Goal: Task Accomplishment & Management: Manage account settings

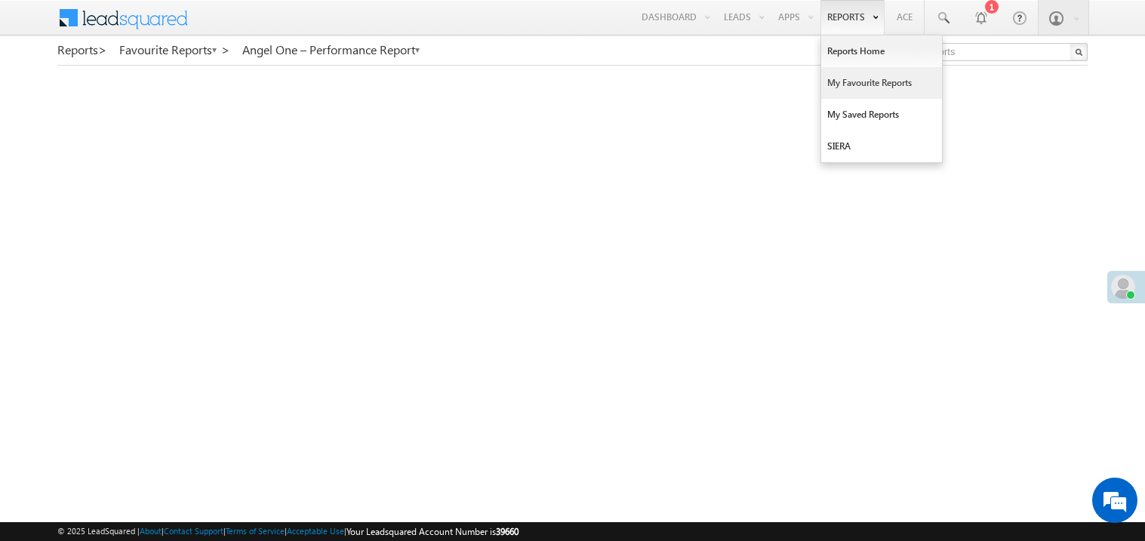
click at [849, 85] on link "My Favourite Reports" at bounding box center [881, 83] width 121 height 32
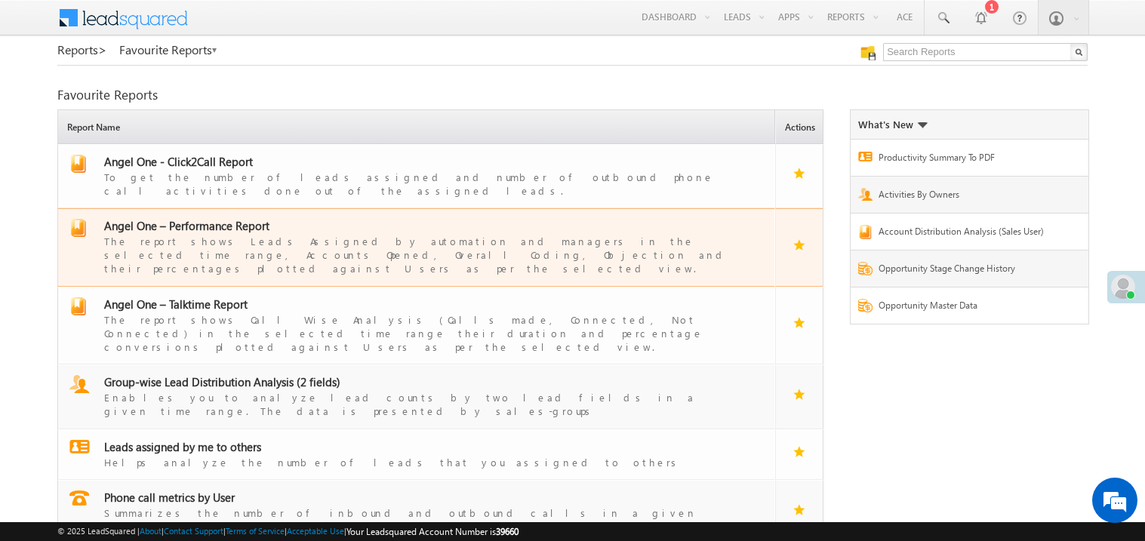
scroll to position [39, 0]
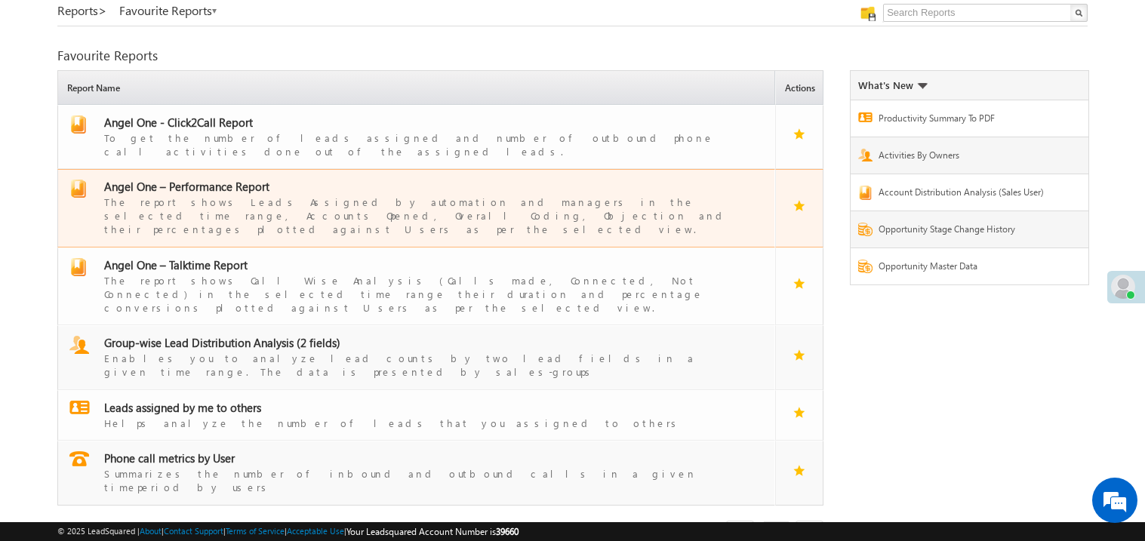
click at [217, 179] on span "Angel One – Performance Report" at bounding box center [186, 186] width 165 height 15
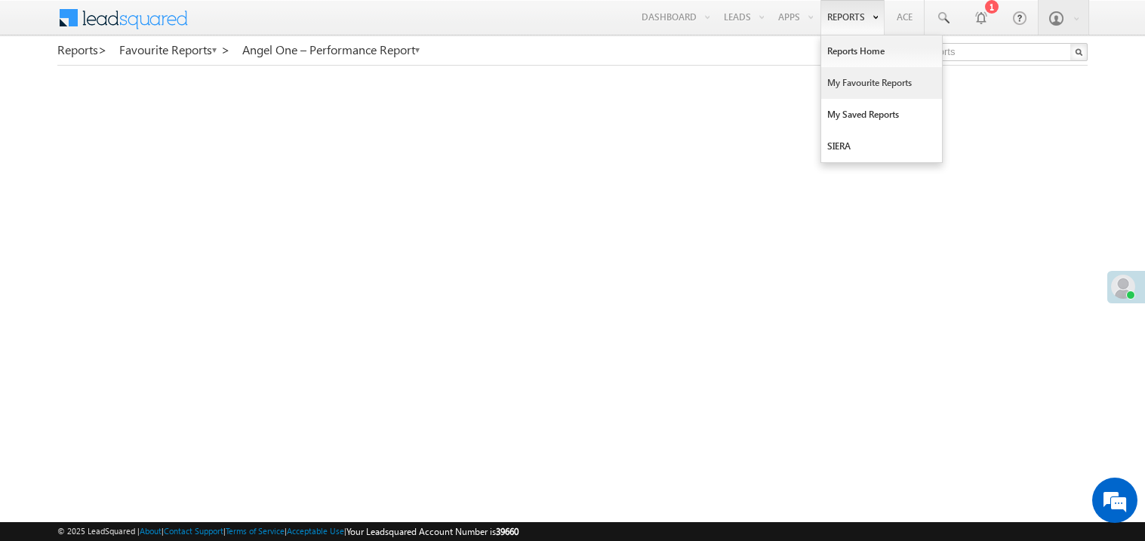
click at [845, 83] on link "My Favourite Reports" at bounding box center [881, 83] width 121 height 32
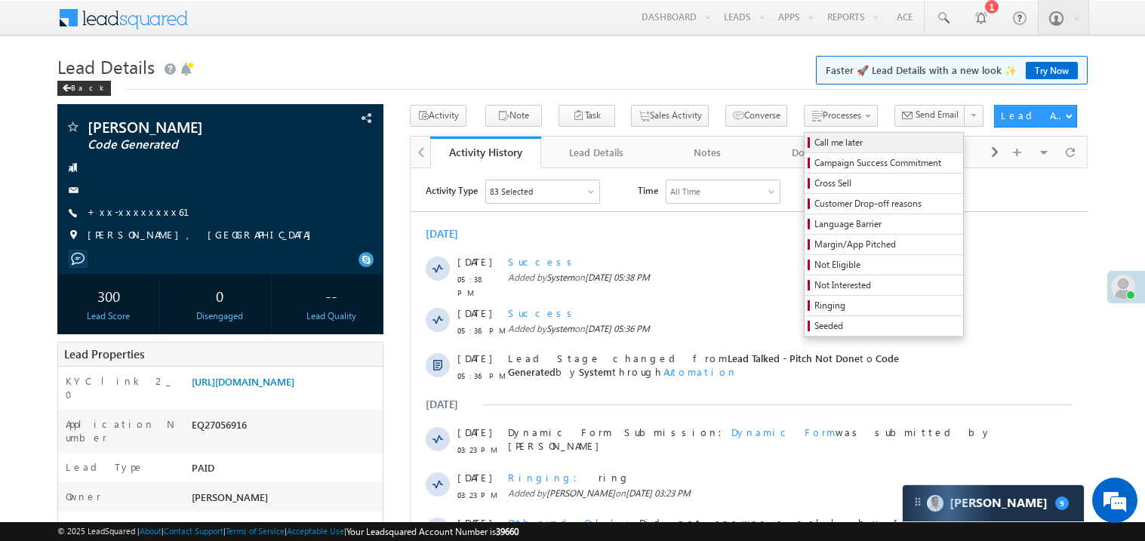
click at [815, 143] on span "Call me later" at bounding box center [886, 143] width 143 height 14
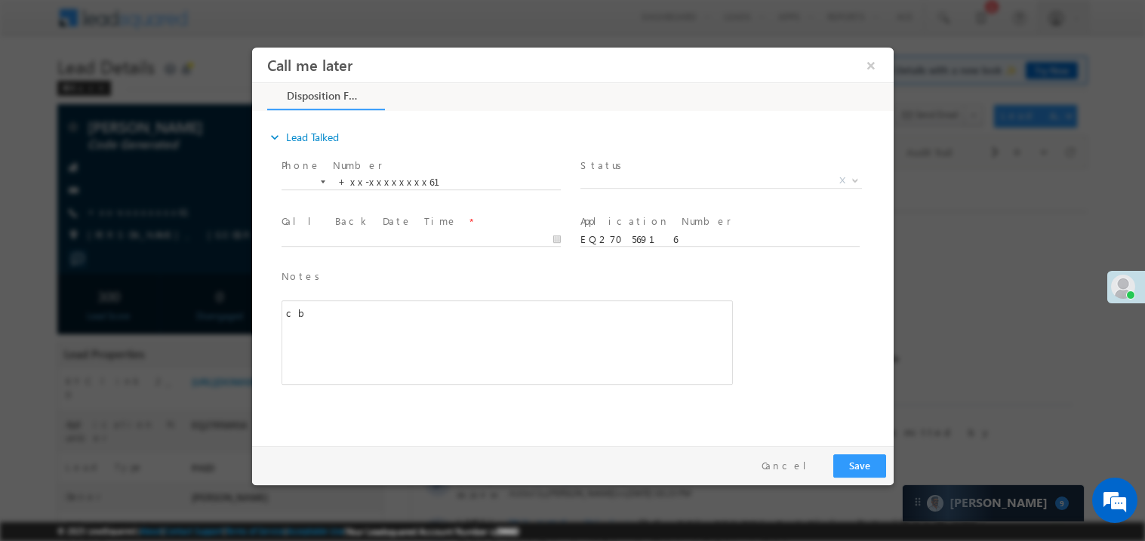
click at [640, 168] on span "Status *" at bounding box center [719, 165] width 279 height 17
click at [627, 170] on span "Status *" at bounding box center [719, 165] width 279 height 17
click at [604, 174] on span "X" at bounding box center [721, 180] width 282 height 15
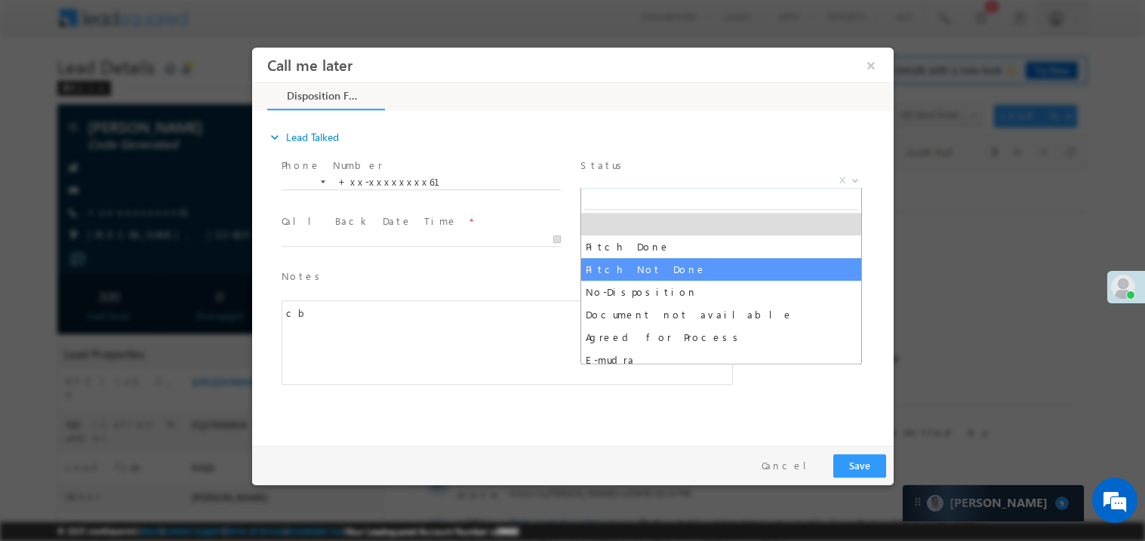
select select "Pitch Not Done"
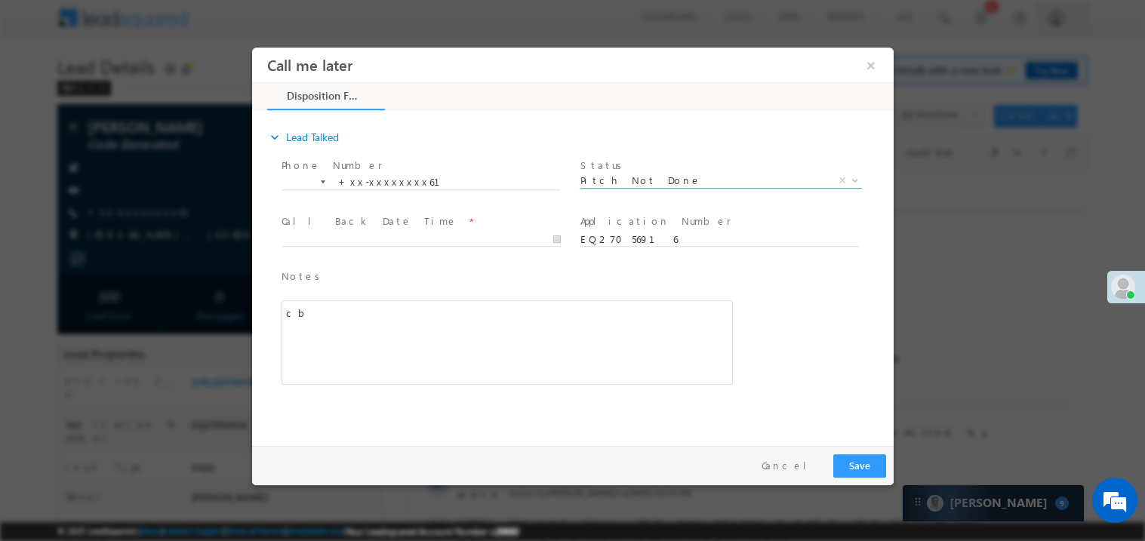
click at [336, 245] on span at bounding box center [420, 253] width 279 height 17
click at [345, 238] on body "Call me later ×" at bounding box center [572, 243] width 642 height 392
type input "09/27/25 5:45 PM"
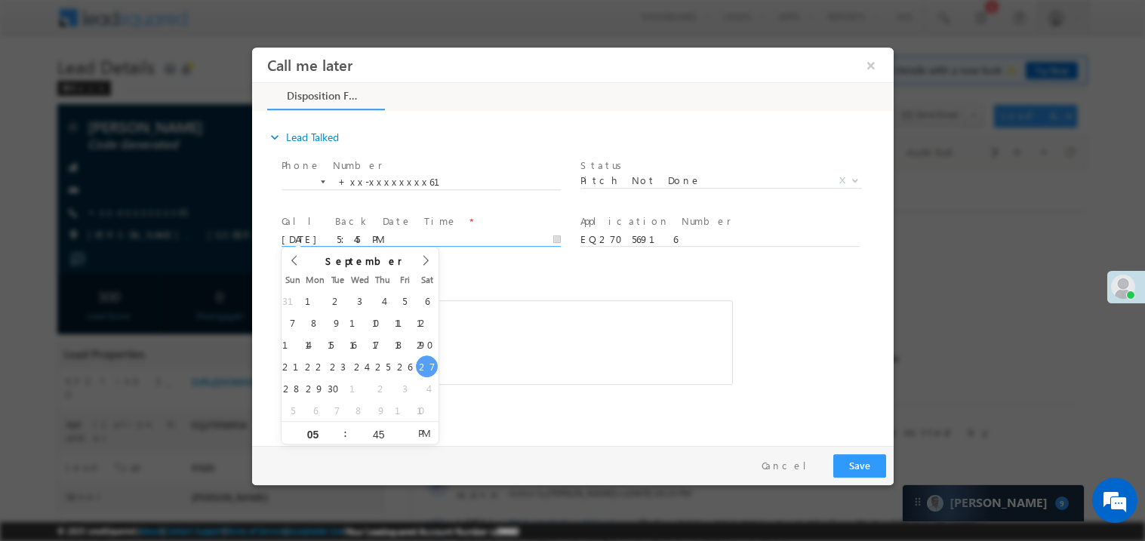
click at [463, 288] on div "Notes * cb Editor toolbars Basic Styles Bold Italic Underline Paragraph Insert/…" at bounding box center [507, 326] width 452 height 117
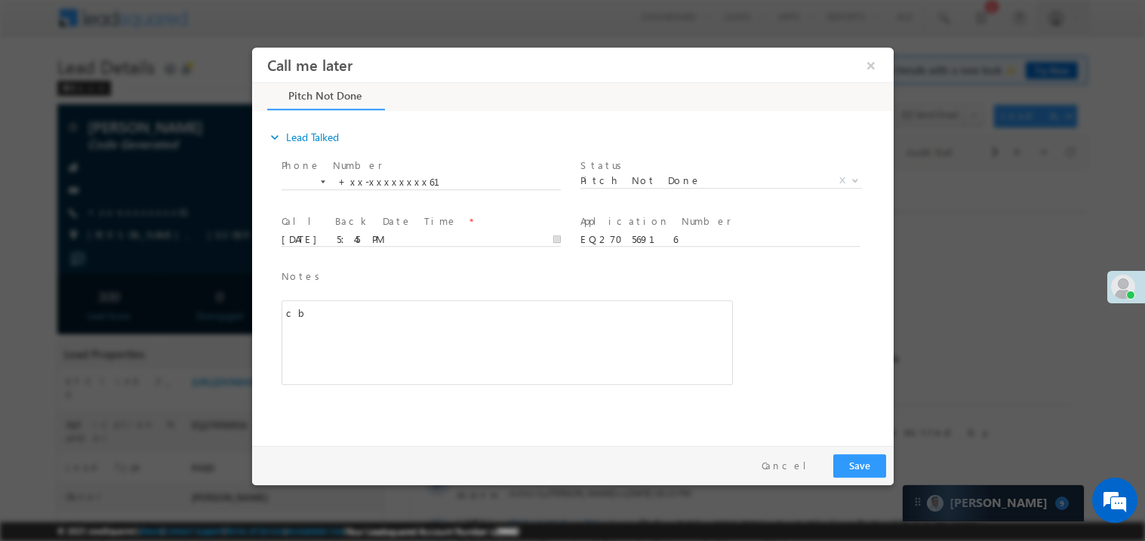
click at [425, 331] on div "cb" at bounding box center [507, 342] width 452 height 85
click at [849, 464] on button "Save" at bounding box center [859, 465] width 53 height 23
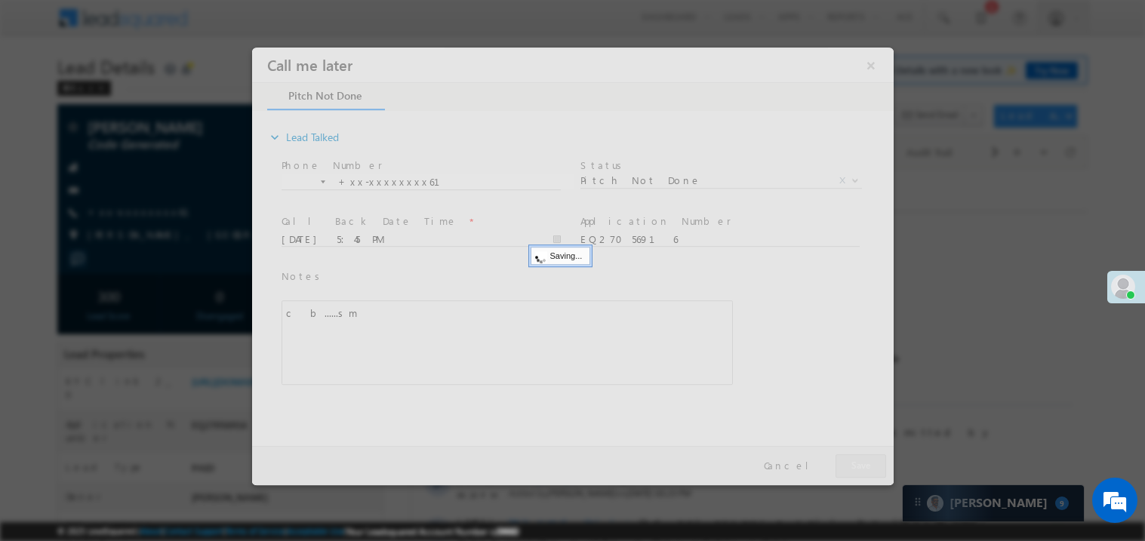
click at [849, 464] on div at bounding box center [572, 266] width 642 height 438
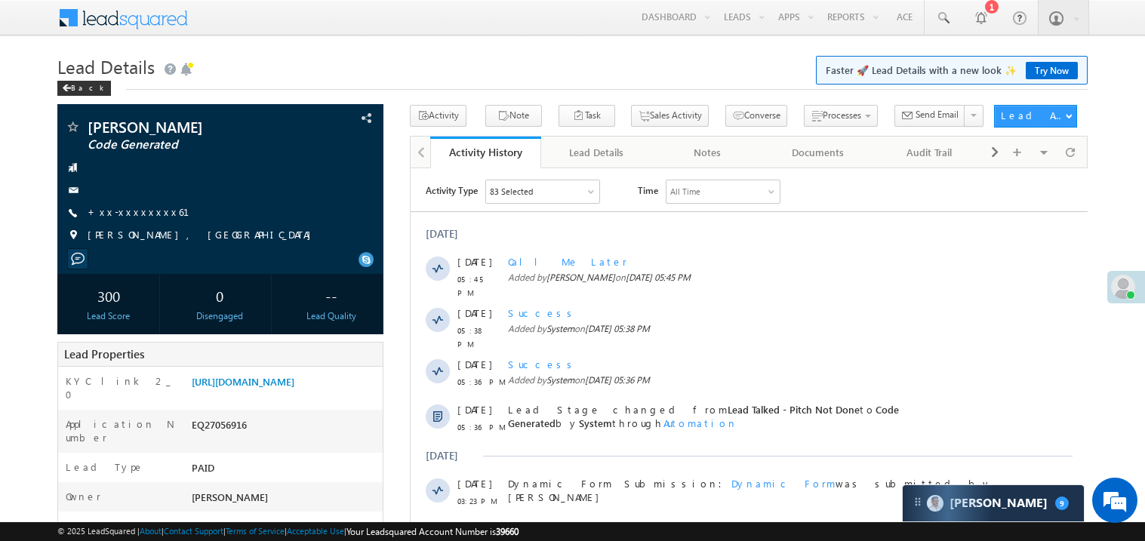
click at [849, 476] on span "Dynamic Form Submission: Dynamic Form was submitted by Madhavi Sumit" at bounding box center [755, 489] width 497 height 27
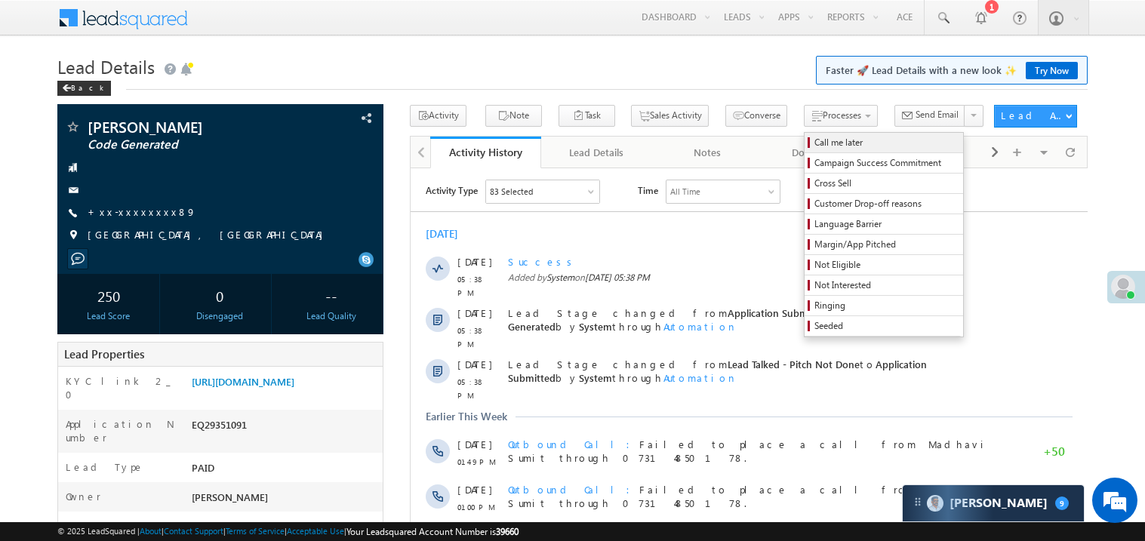
click at [815, 143] on span "Call me later" at bounding box center [886, 143] width 143 height 14
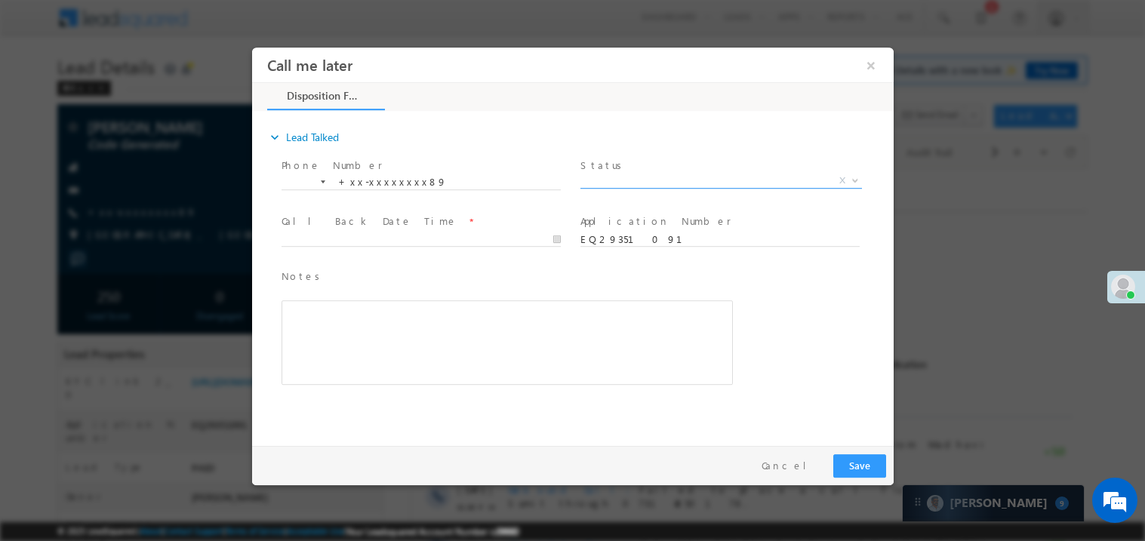
click at [612, 179] on span "X" at bounding box center [721, 180] width 282 height 15
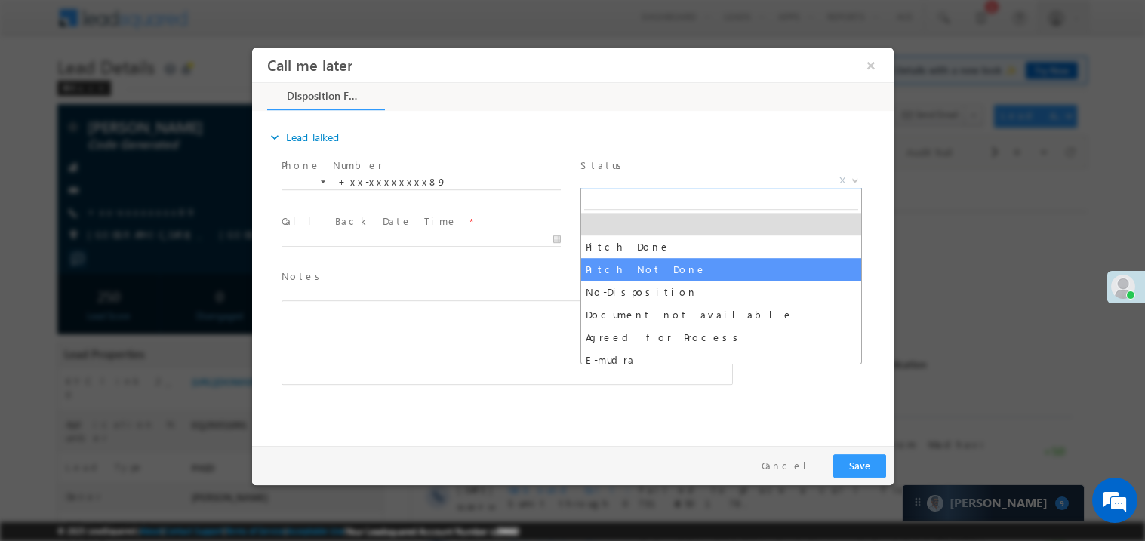
select select "Pitch Not Done"
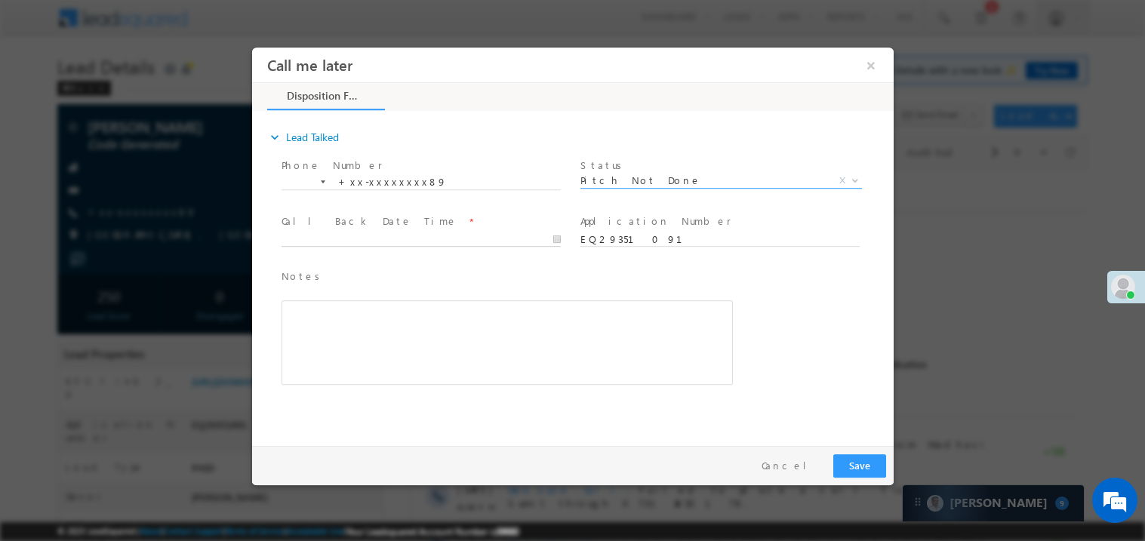
click at [319, 239] on body "Call me later ×" at bounding box center [572, 243] width 642 height 392
type input "09/27/25 5:45 PM"
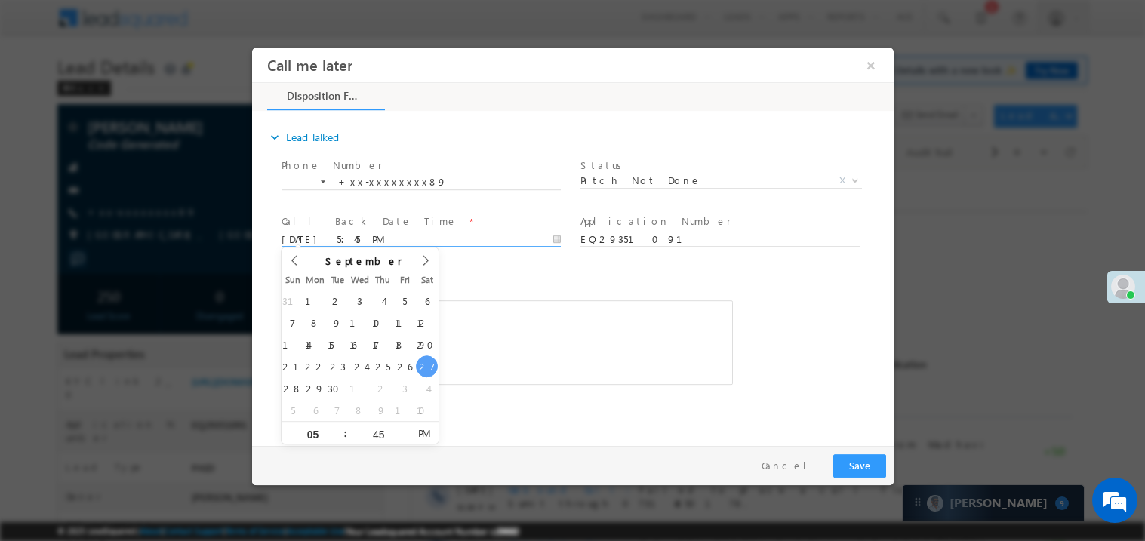
click at [539, 351] on div "Rich Text Editor, 40788eee-0fb2-11ec-a811-0adc8a9d82c2__tab1__section1__Notes__…" at bounding box center [507, 342] width 452 height 85
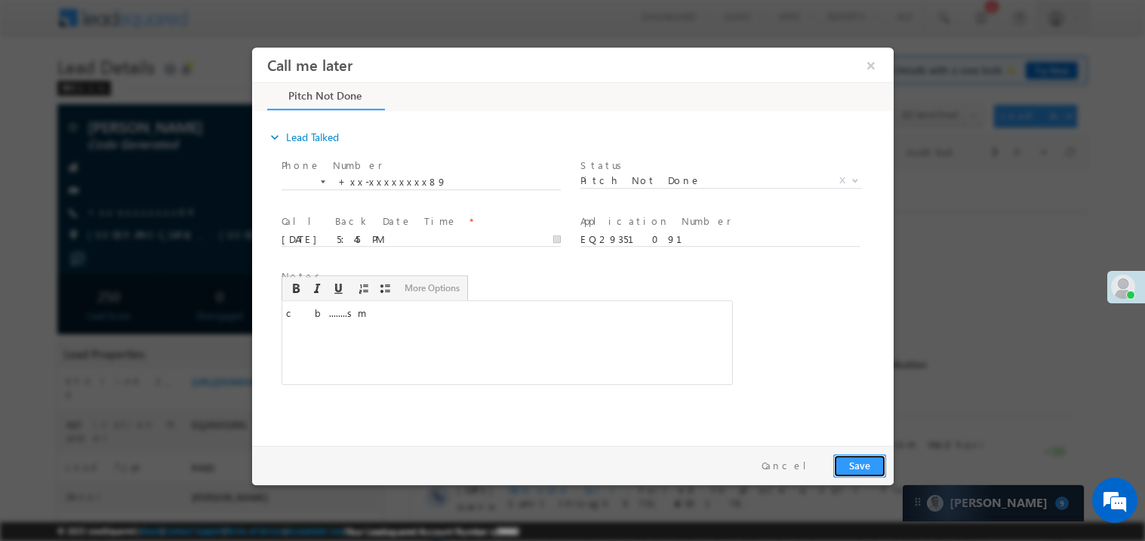
click at [859, 461] on button "Save" at bounding box center [859, 465] width 53 height 23
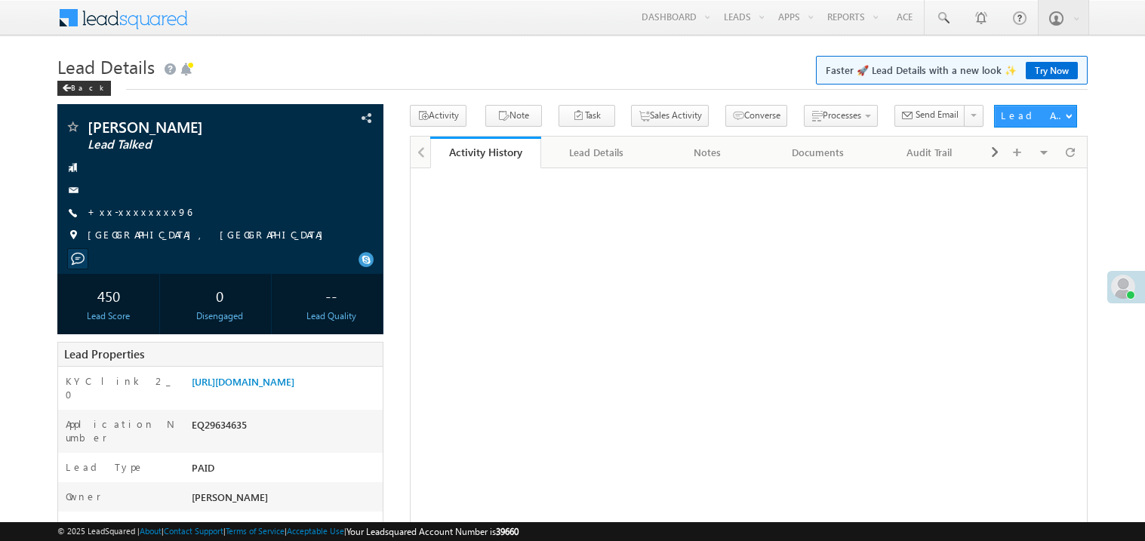
click at [125, 210] on link "+xx-xxxxxxxx96" at bounding box center [140, 211] width 104 height 13
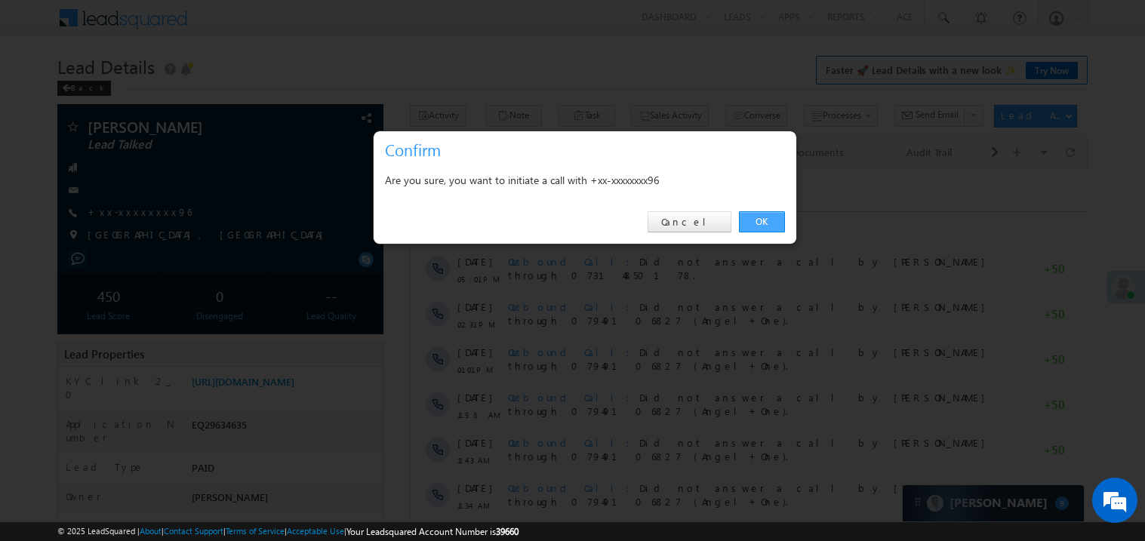
click at [759, 214] on link "OK" at bounding box center [762, 221] width 46 height 21
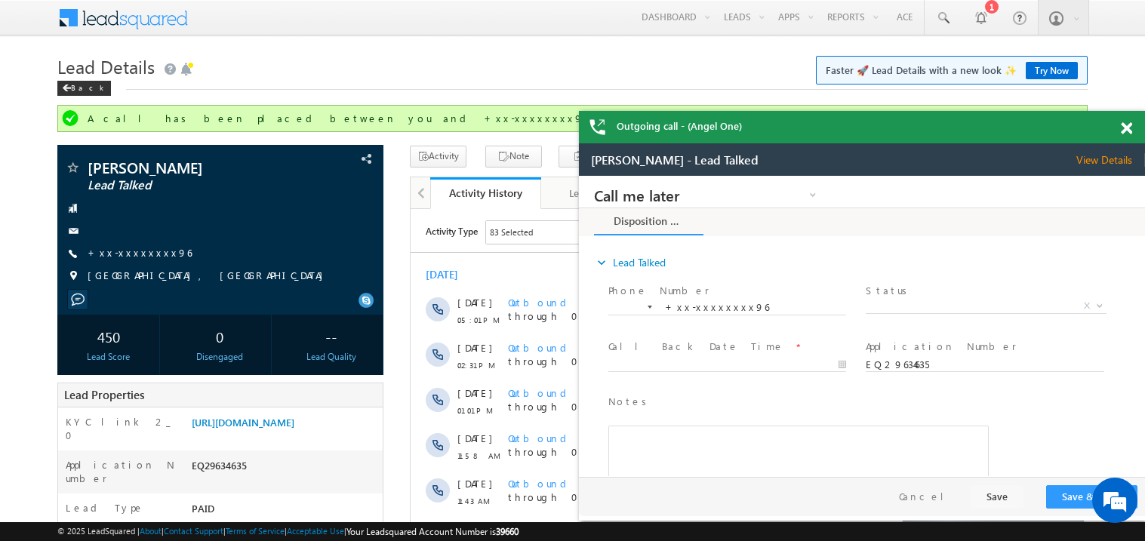
click at [1130, 123] on span at bounding box center [1126, 128] width 11 height 13
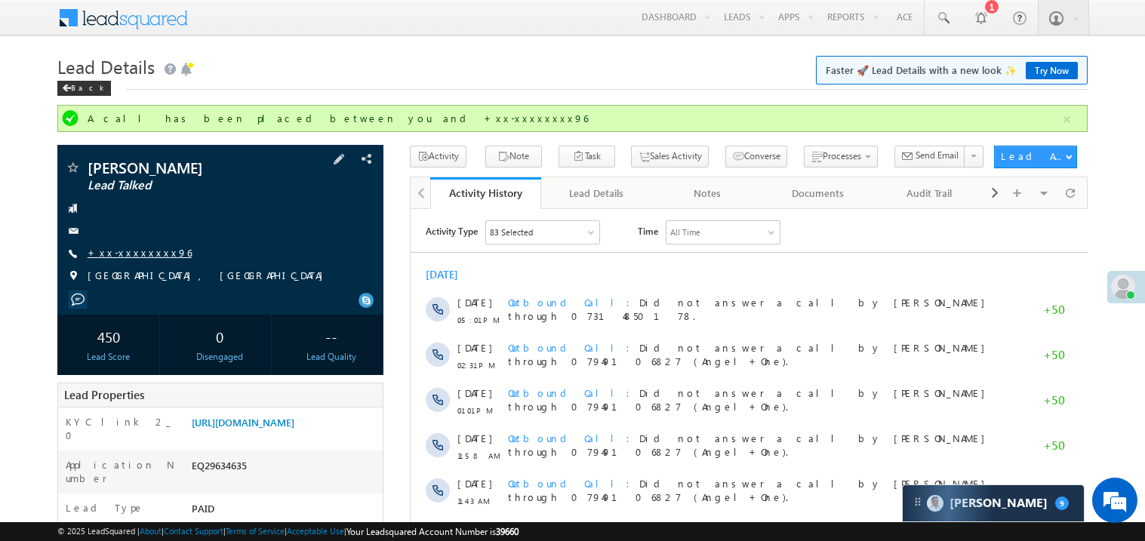
click at [131, 254] on link "+xx-xxxxxxxx96" at bounding box center [140, 252] width 104 height 13
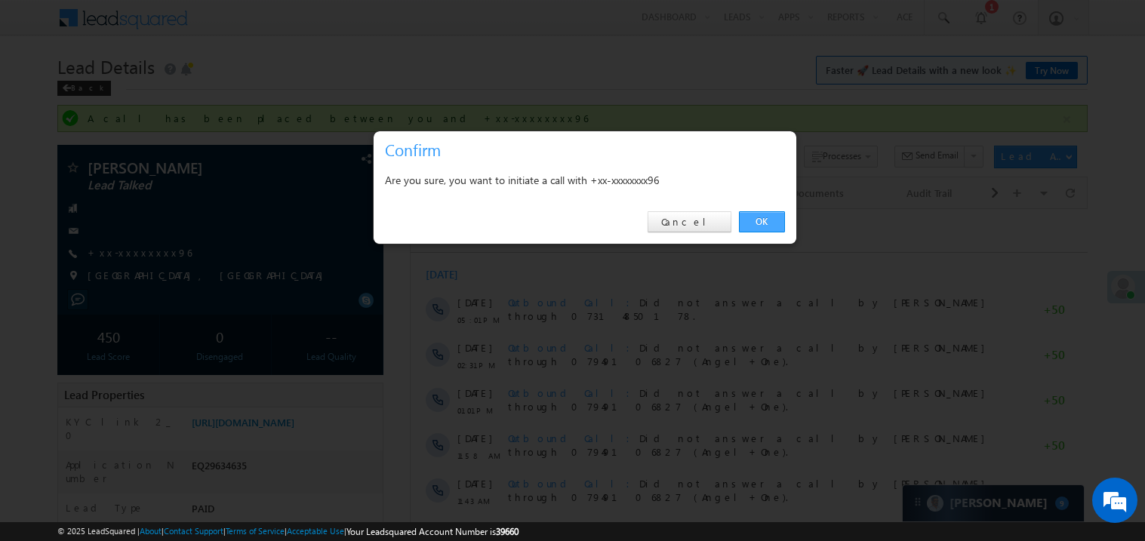
click at [768, 218] on link "OK" at bounding box center [762, 221] width 46 height 21
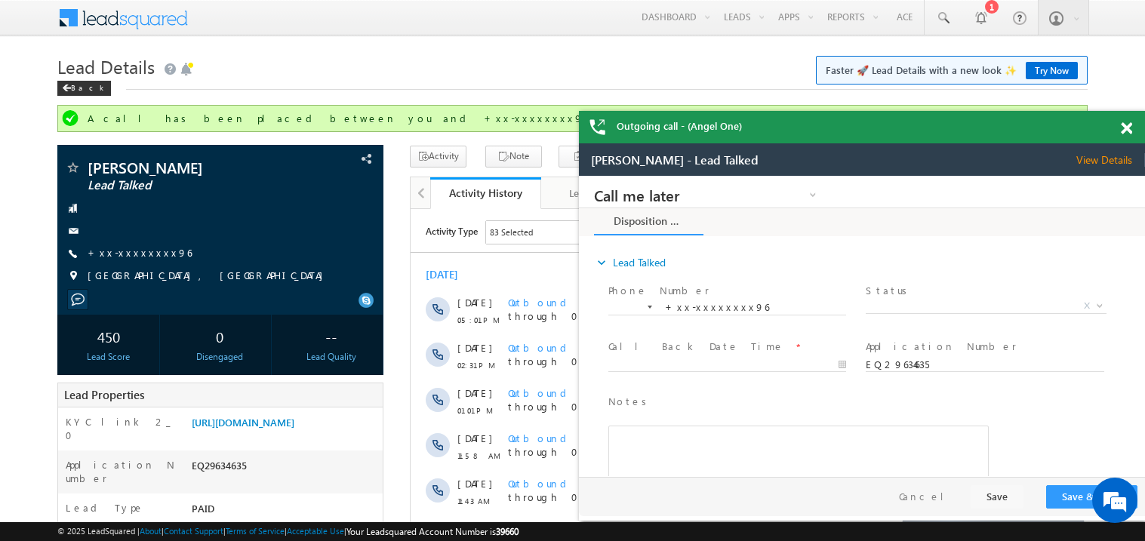
click at [1132, 128] on span at bounding box center [1126, 128] width 11 height 13
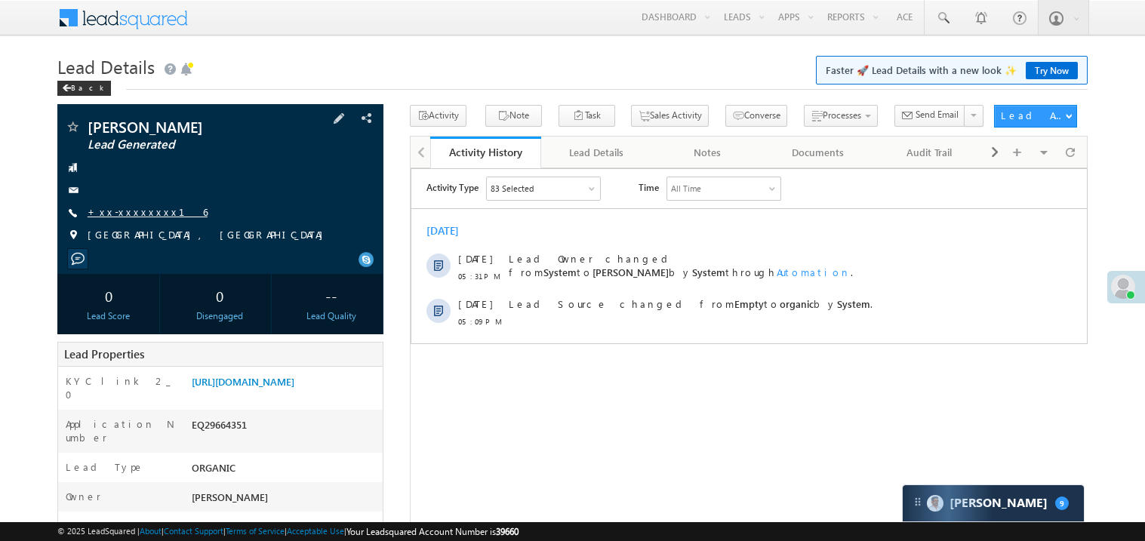
click at [143, 213] on link "+xx-xxxxxxxx16" at bounding box center [148, 211] width 120 height 13
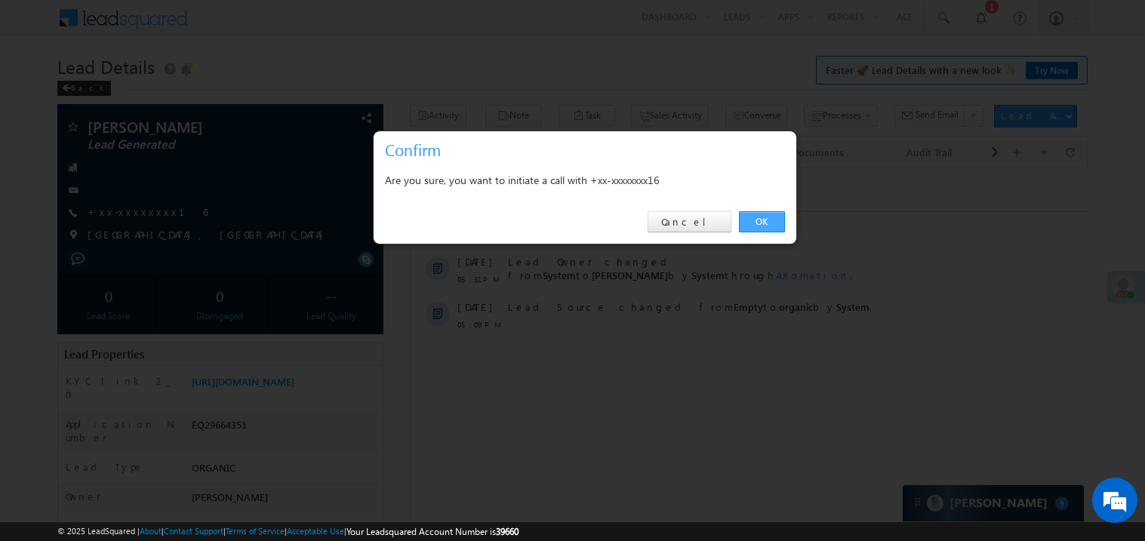
click at [766, 218] on link "OK" at bounding box center [762, 221] width 46 height 21
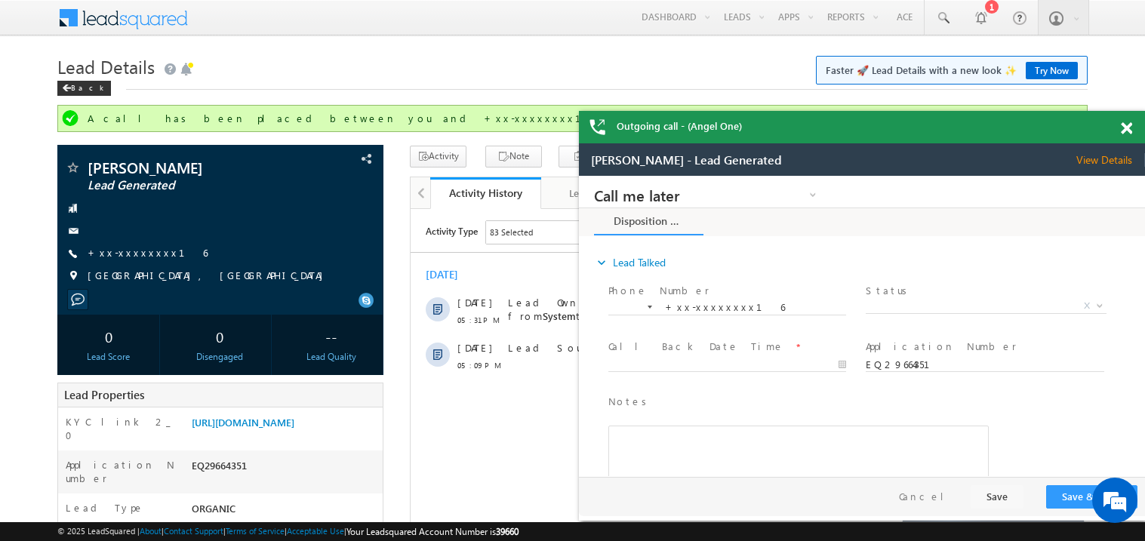
click at [1126, 126] on span at bounding box center [1126, 128] width 11 height 13
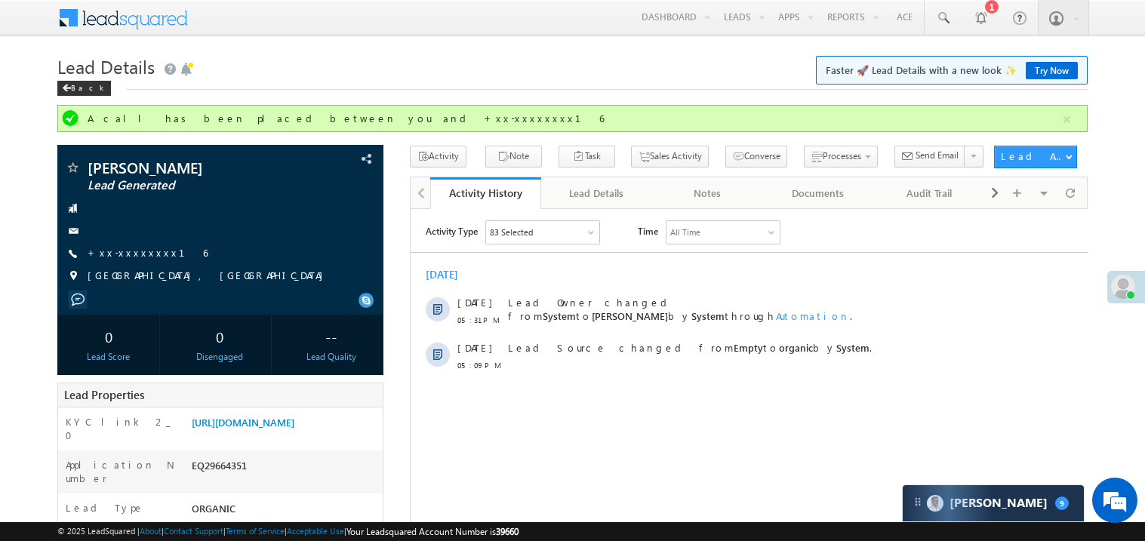
click at [652, 72] on h1 "Lead Details Faster 🚀 Lead Details with a new look ✨ Try Now" at bounding box center [572, 65] width 1031 height 29
click at [132, 252] on link "+xx-xxxxxxxx16" at bounding box center [148, 252] width 120 height 13
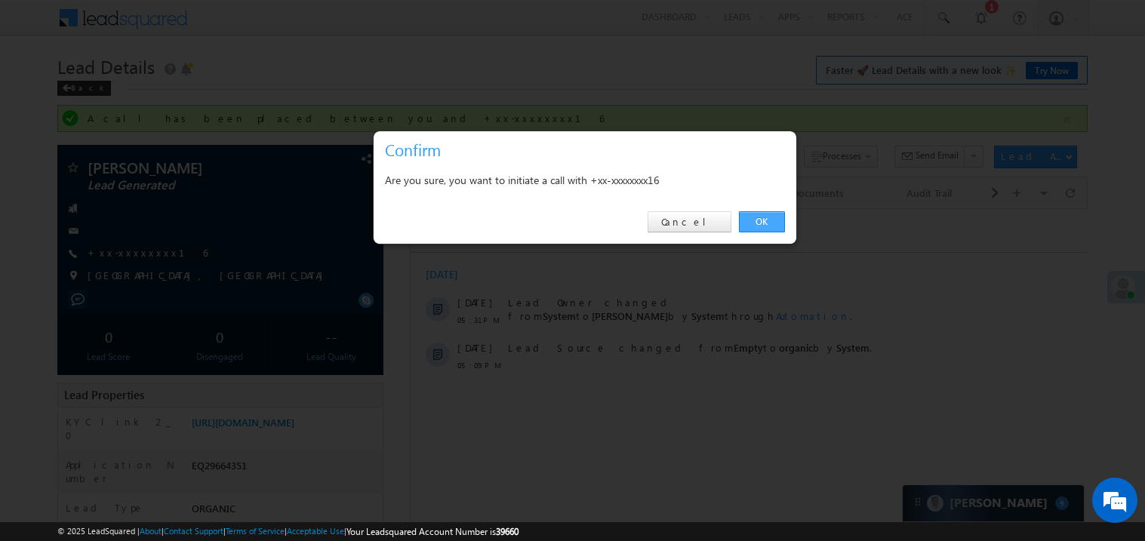
click at [762, 220] on link "OK" at bounding box center [762, 221] width 46 height 21
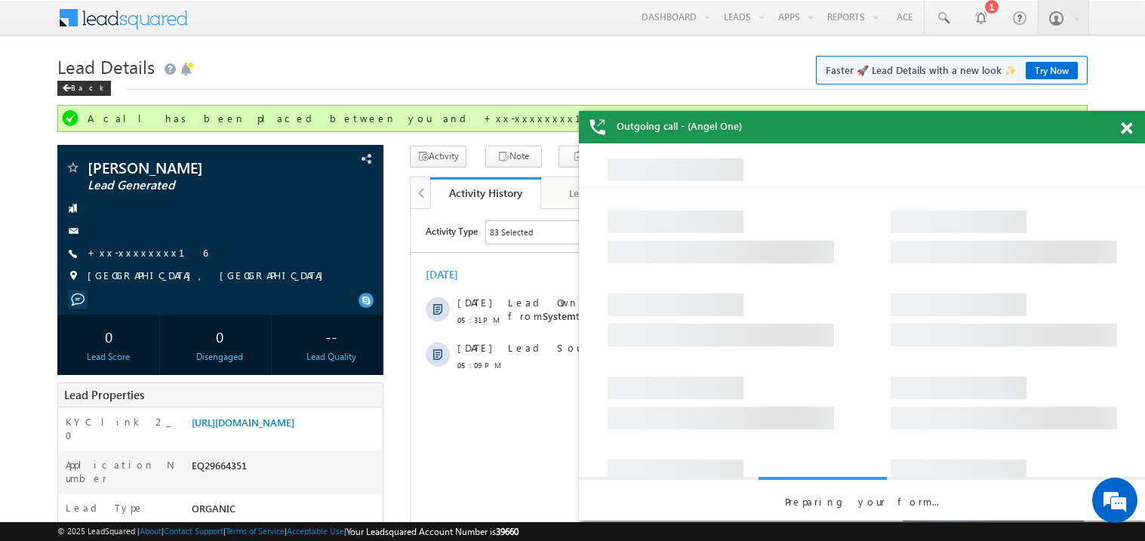
click at [1127, 128] on span at bounding box center [1126, 128] width 11 height 13
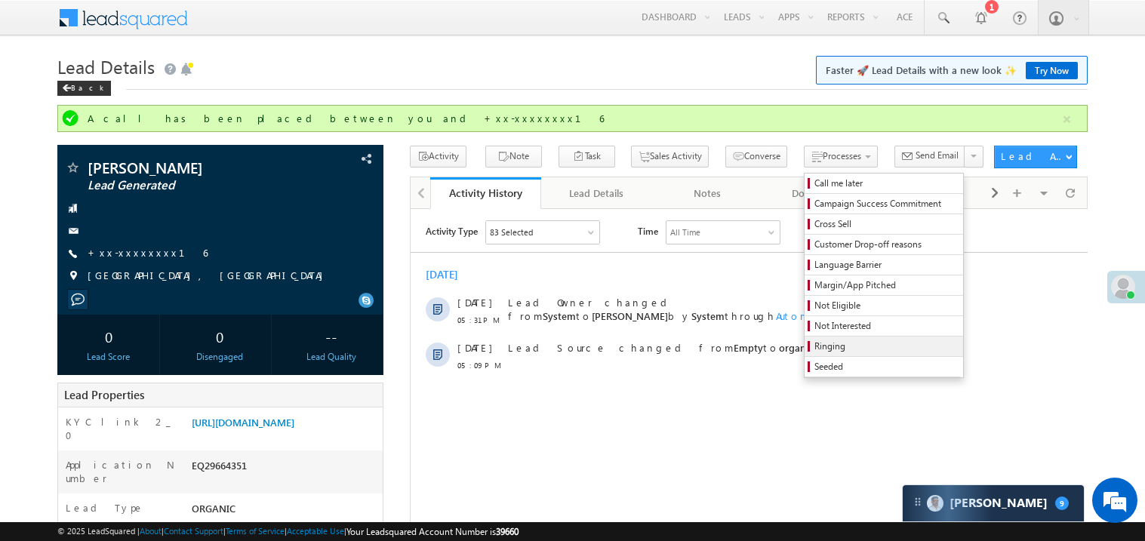
click at [815, 344] on span "Ringing" at bounding box center [886, 347] width 143 height 14
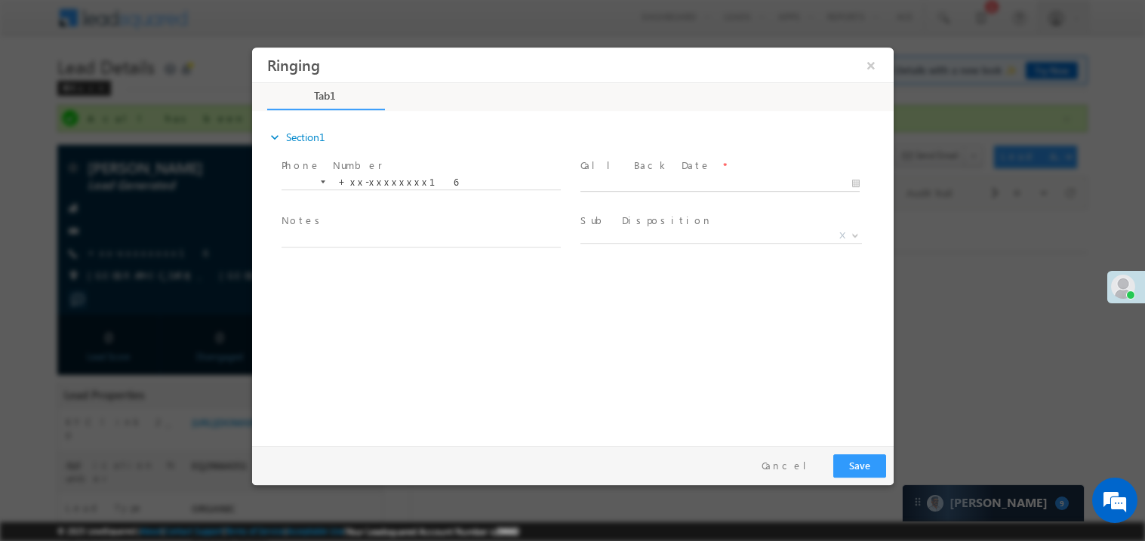
click at [615, 186] on body "Ringing ×" at bounding box center [572, 243] width 642 height 392
type input "09/27/25 5:50 PM"
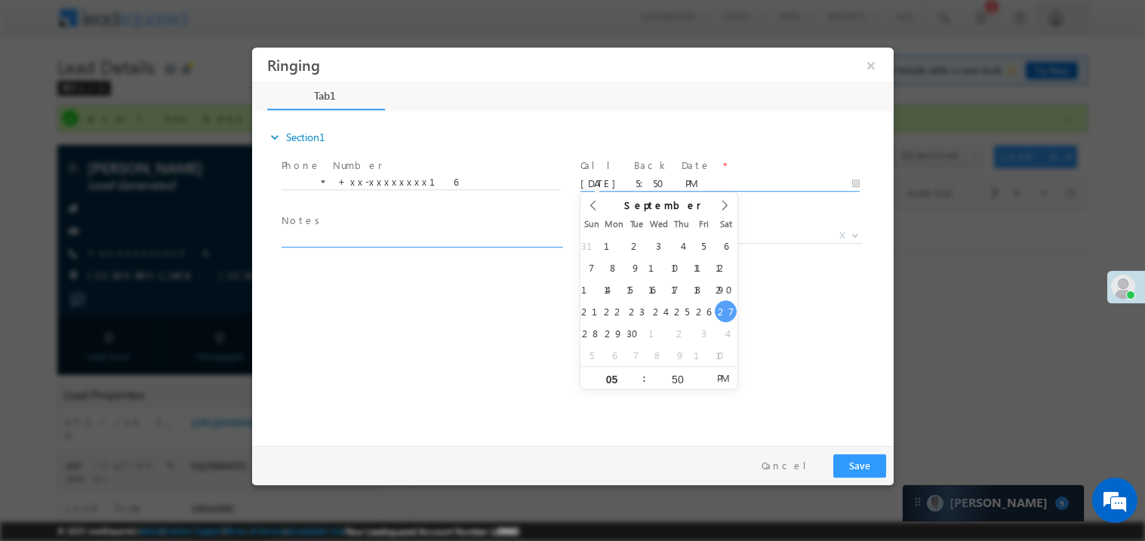
click at [427, 239] on textarea at bounding box center [420, 238] width 279 height 17
type textarea "ring"
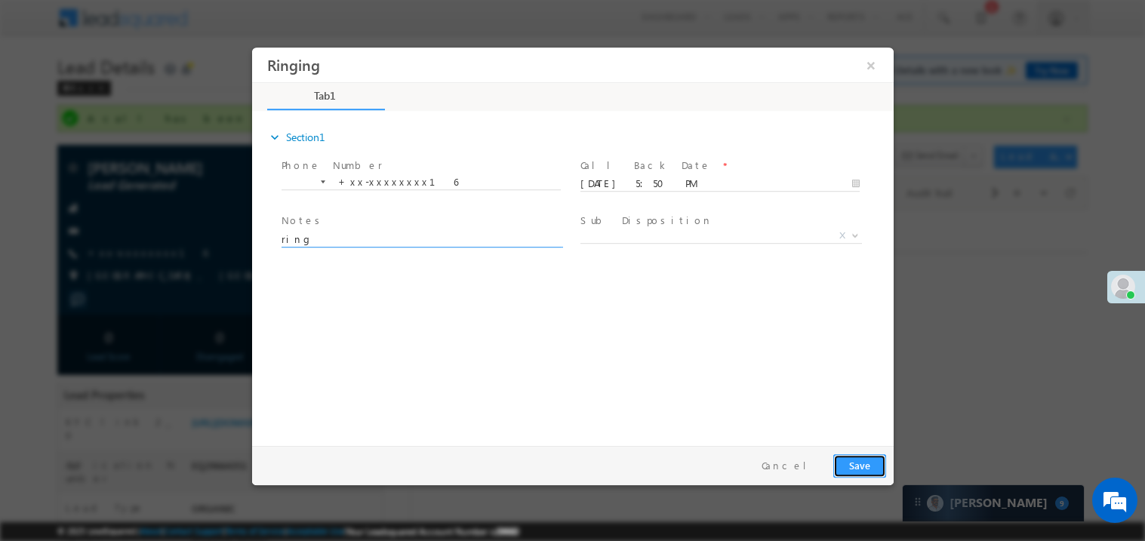
click at [865, 464] on button "Save" at bounding box center [859, 465] width 53 height 23
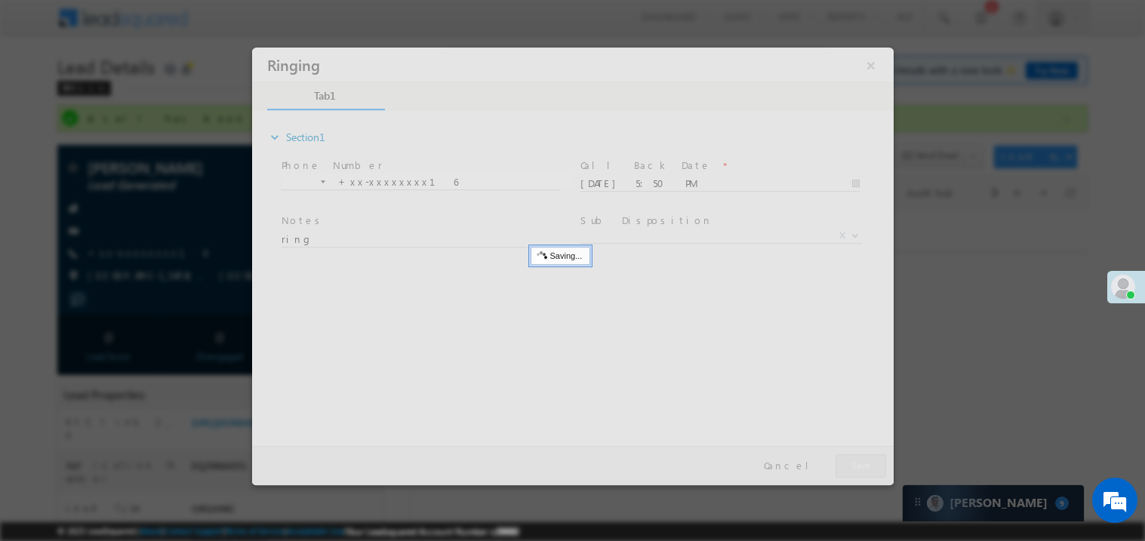
click at [865, 464] on div at bounding box center [572, 266] width 642 height 438
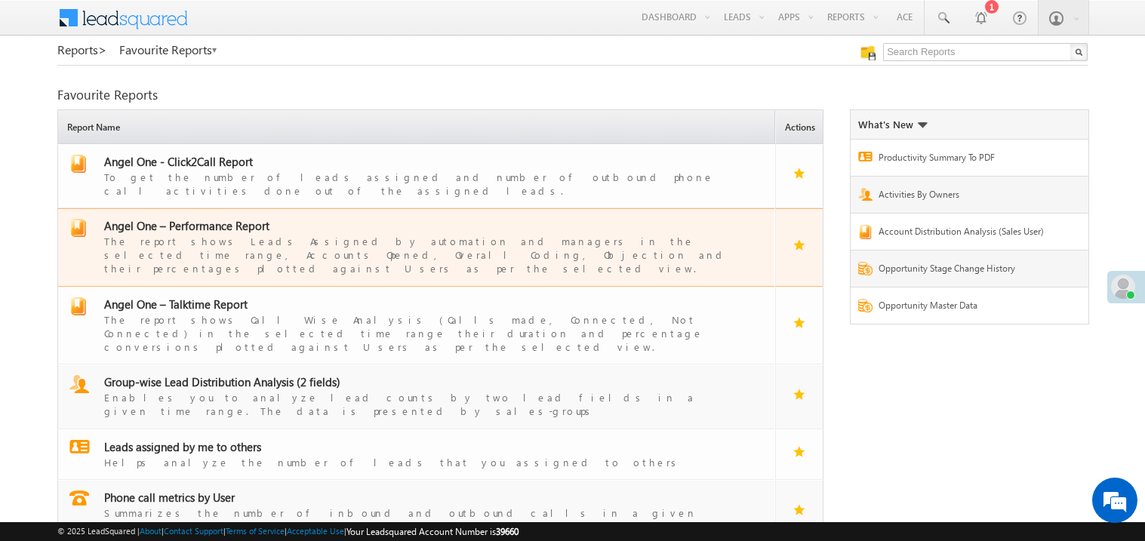
click at [224, 233] on div "The report shows Leads Assigned by automation and managers in the selected time…" at bounding box center [425, 254] width 643 height 42
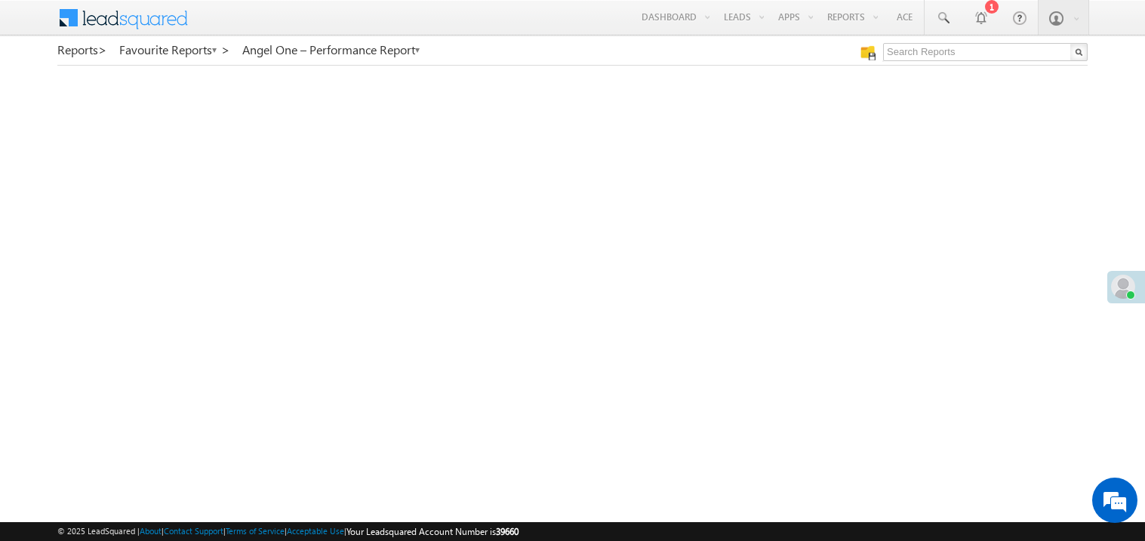
click at [1121, 291] on span at bounding box center [1123, 287] width 24 height 24
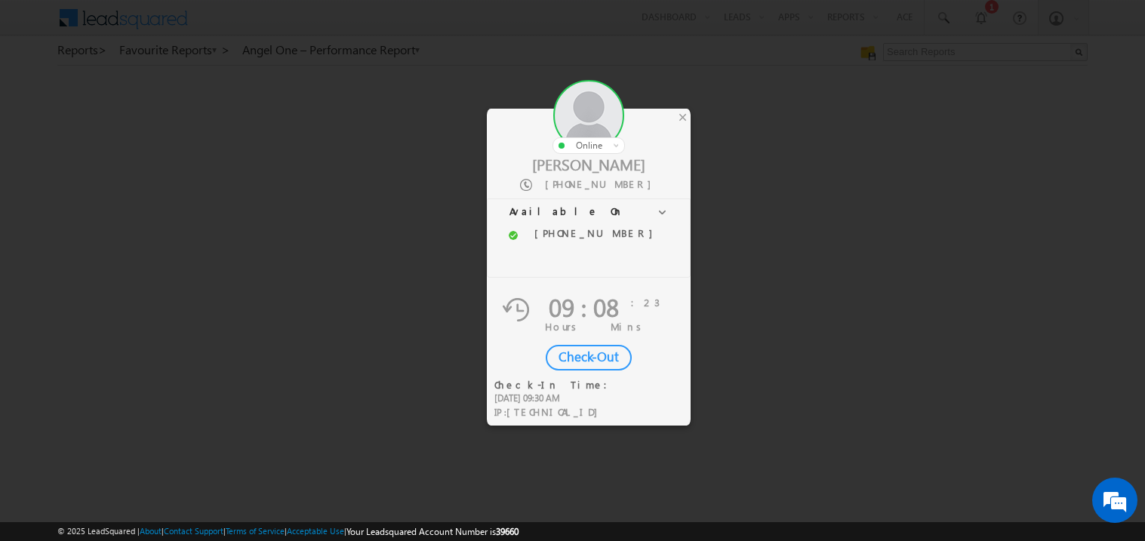
click at [597, 353] on div "Check-Out" at bounding box center [589, 358] width 86 height 26
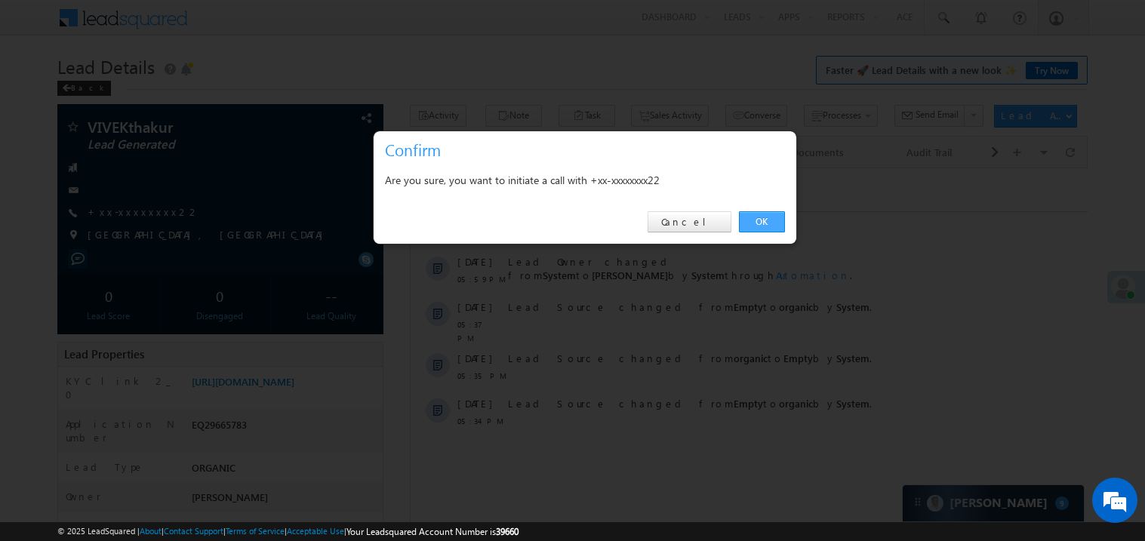
click at [766, 219] on link "OK" at bounding box center [762, 221] width 46 height 21
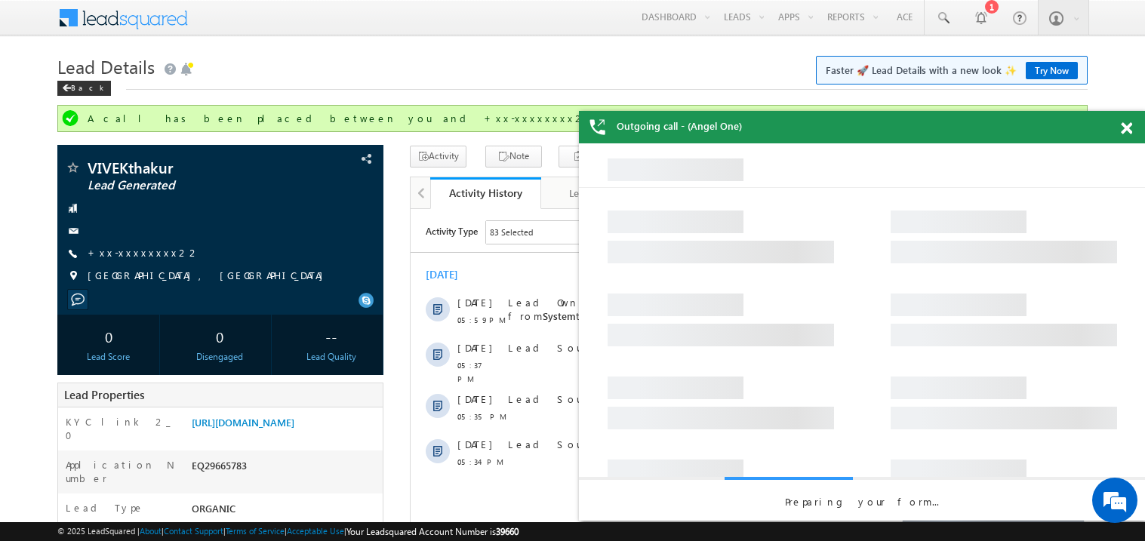
click at [1128, 126] on span at bounding box center [1126, 128] width 11 height 13
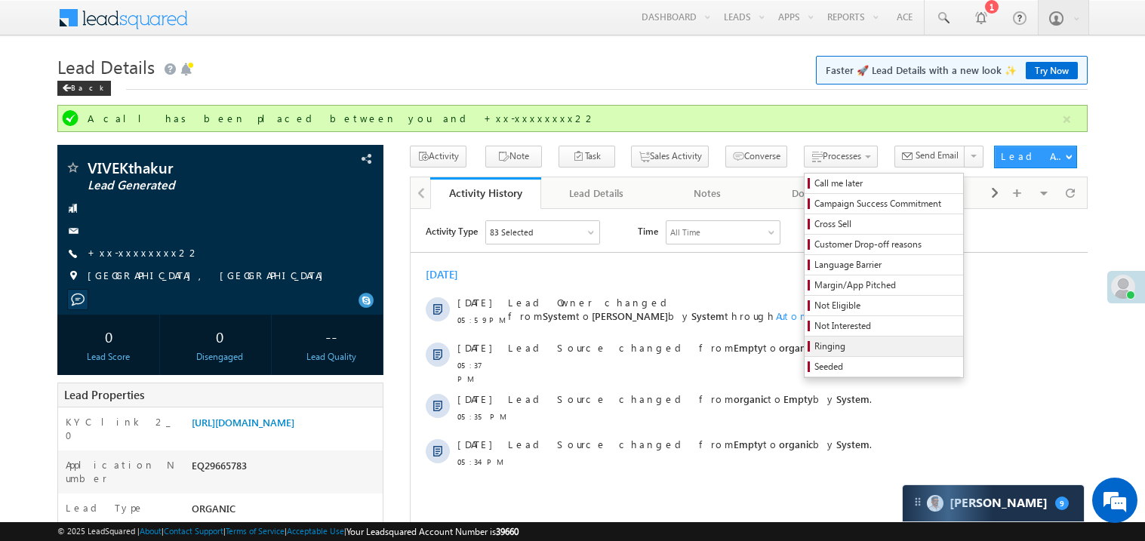
click at [815, 345] on span "Ringing" at bounding box center [886, 347] width 143 height 14
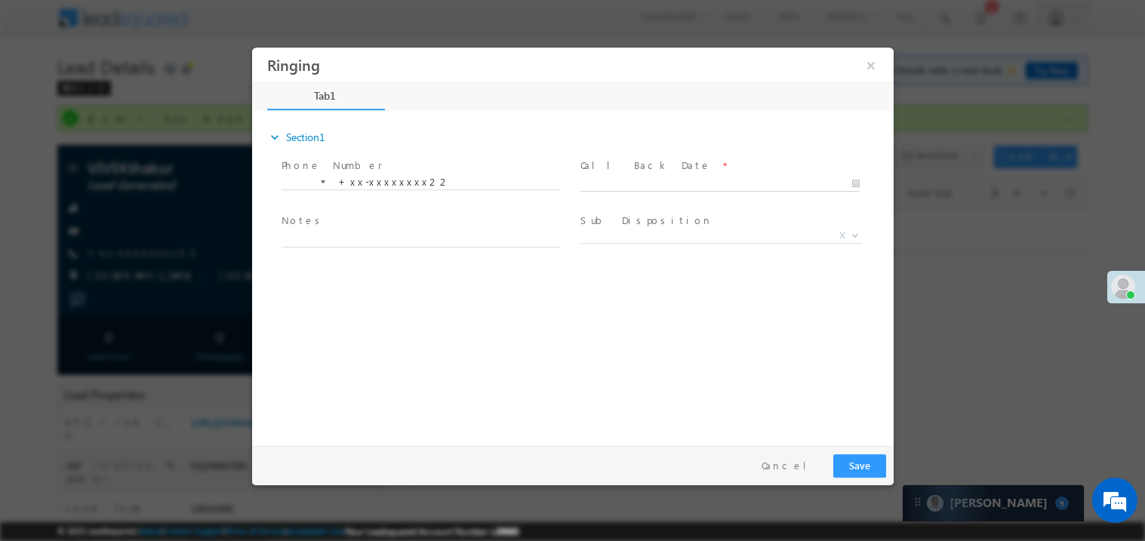
click at [618, 181] on body "Ringing ×" at bounding box center [572, 243] width 642 height 392
type input "09/27/25 6:27 PM"
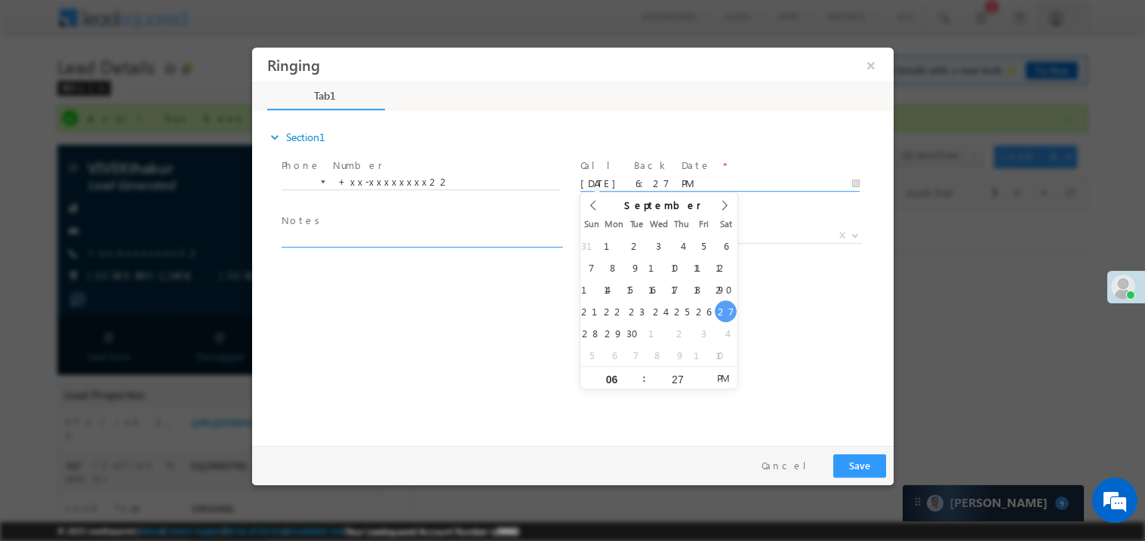
click at [390, 238] on textarea at bounding box center [420, 238] width 279 height 17
type textarea "ring"
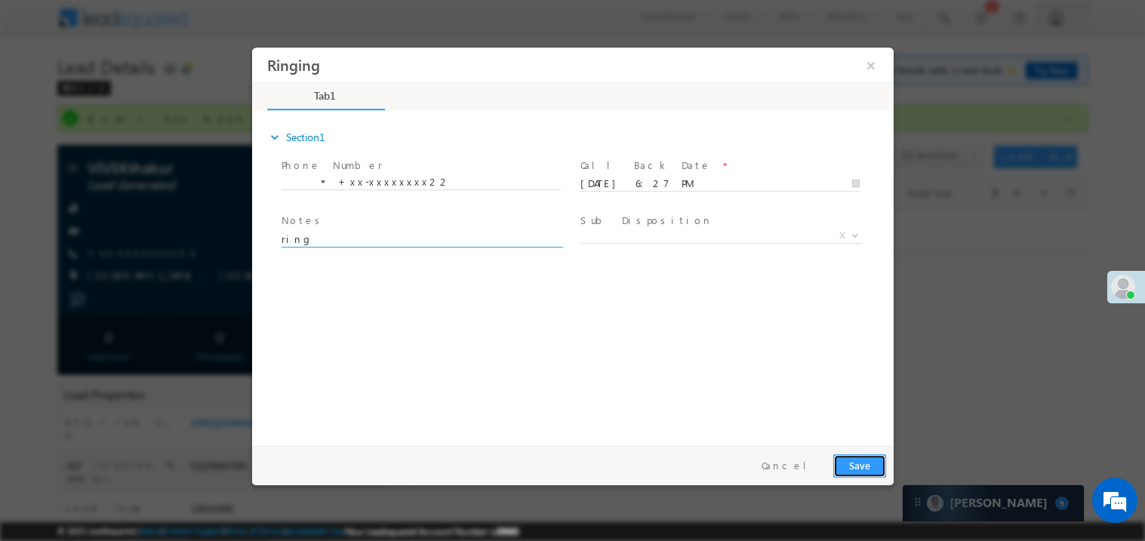
click at [870, 466] on button "Save" at bounding box center [859, 465] width 53 height 23
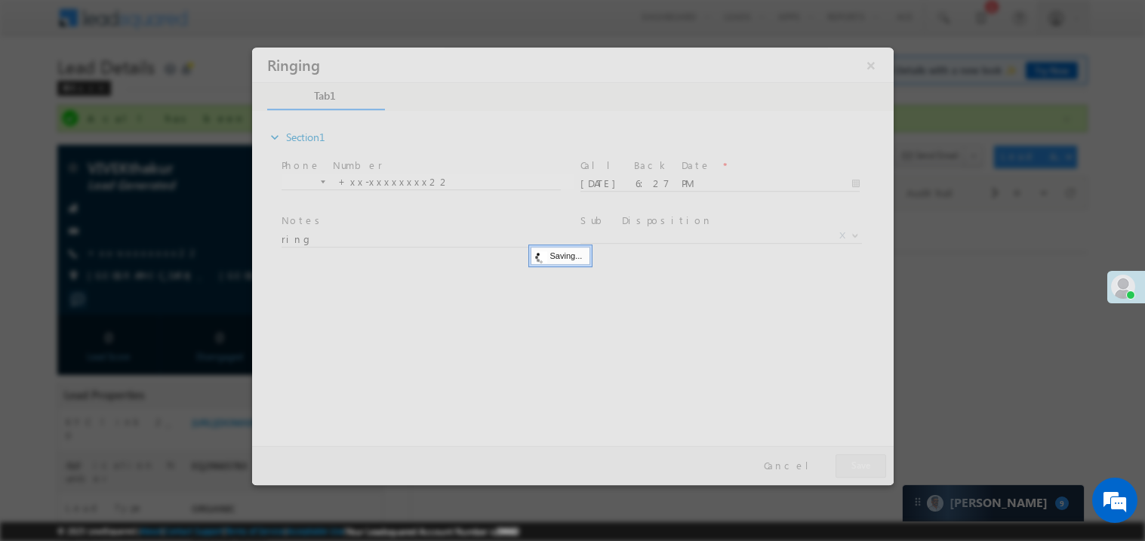
click at [870, 466] on div at bounding box center [572, 266] width 642 height 438
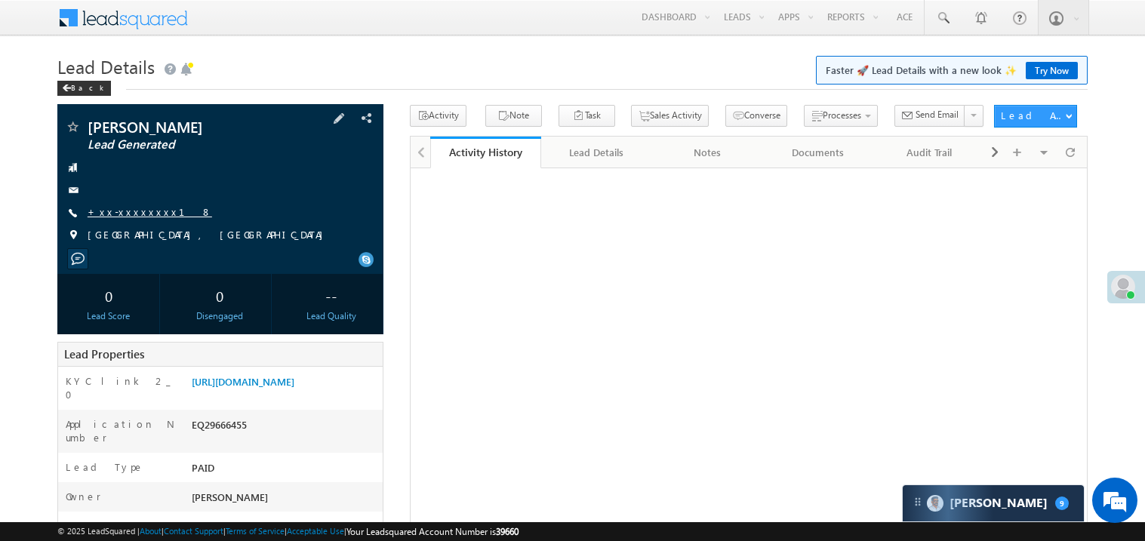
click at [135, 216] on link "+xx-xxxxxxxx18" at bounding box center [150, 211] width 125 height 13
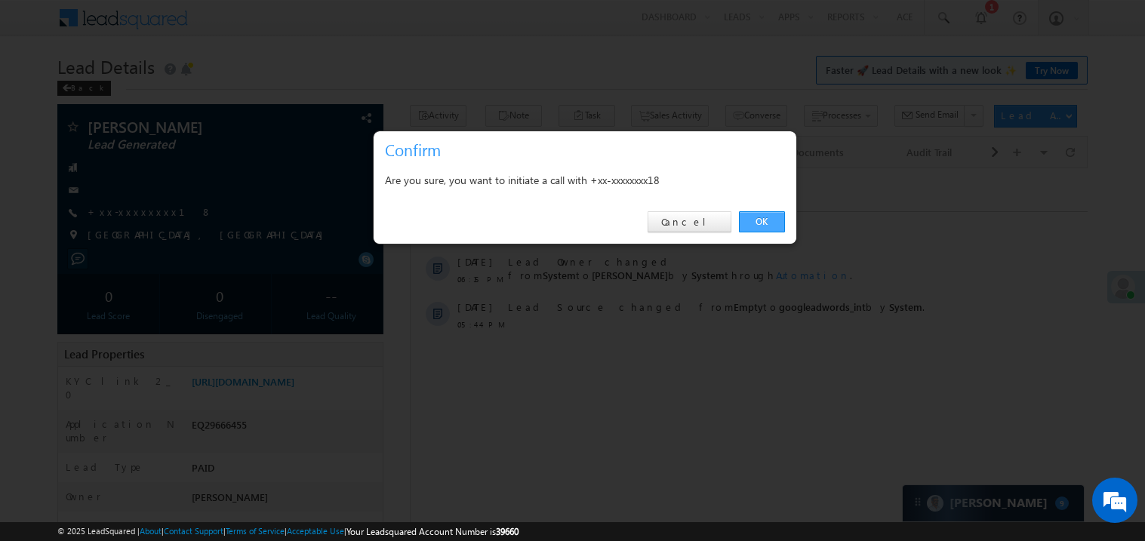
click at [757, 220] on link "OK" at bounding box center [762, 221] width 46 height 21
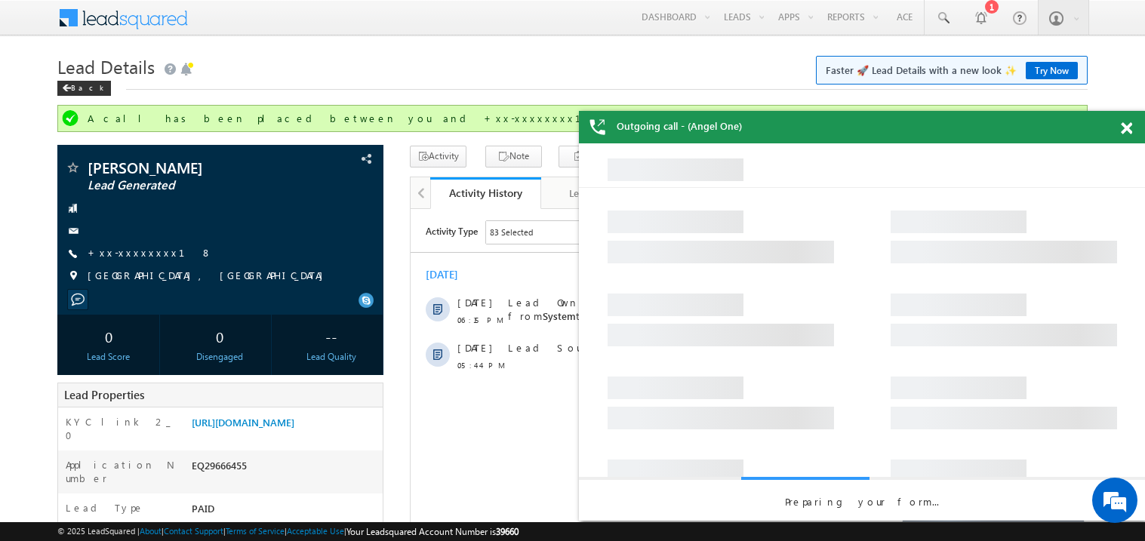
click at [1128, 125] on span at bounding box center [1126, 128] width 11 height 13
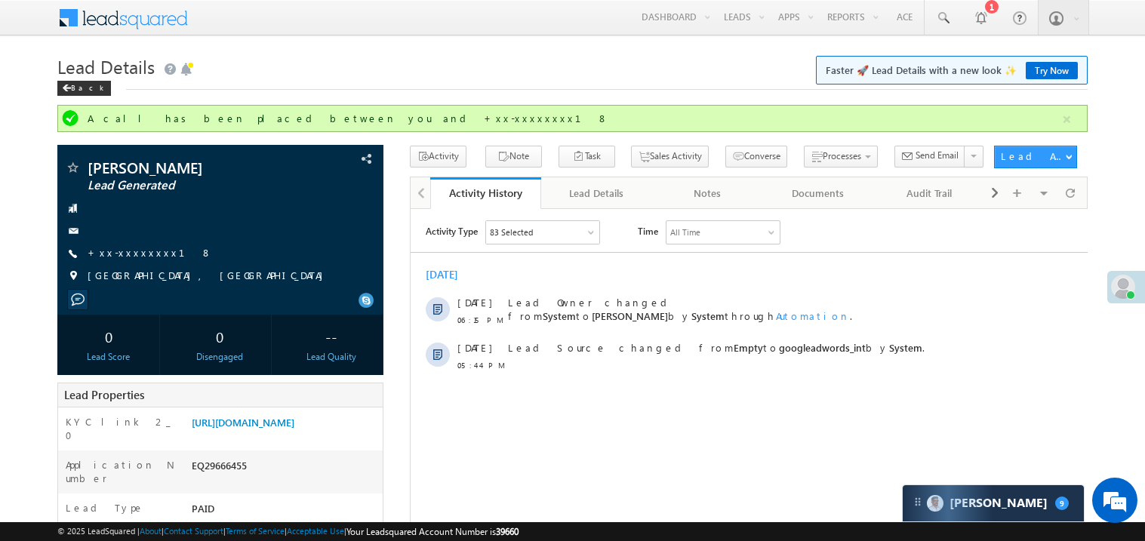
click at [558, 65] on h1 "Lead Details Faster 🚀 Lead Details with a new look ✨ Try Now" at bounding box center [572, 65] width 1031 height 29
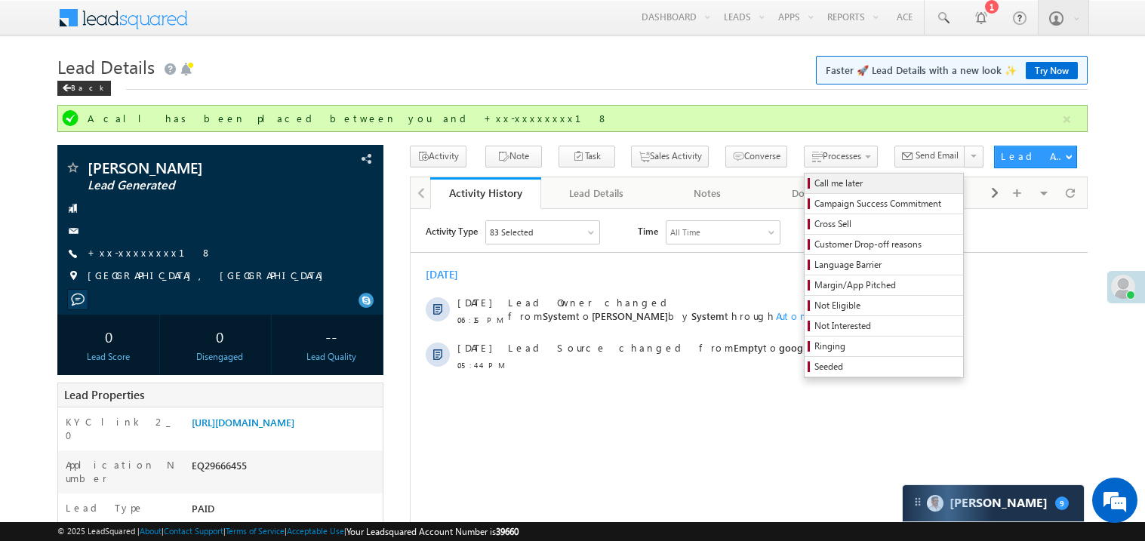
click at [815, 180] on span "Call me later" at bounding box center [886, 184] width 143 height 14
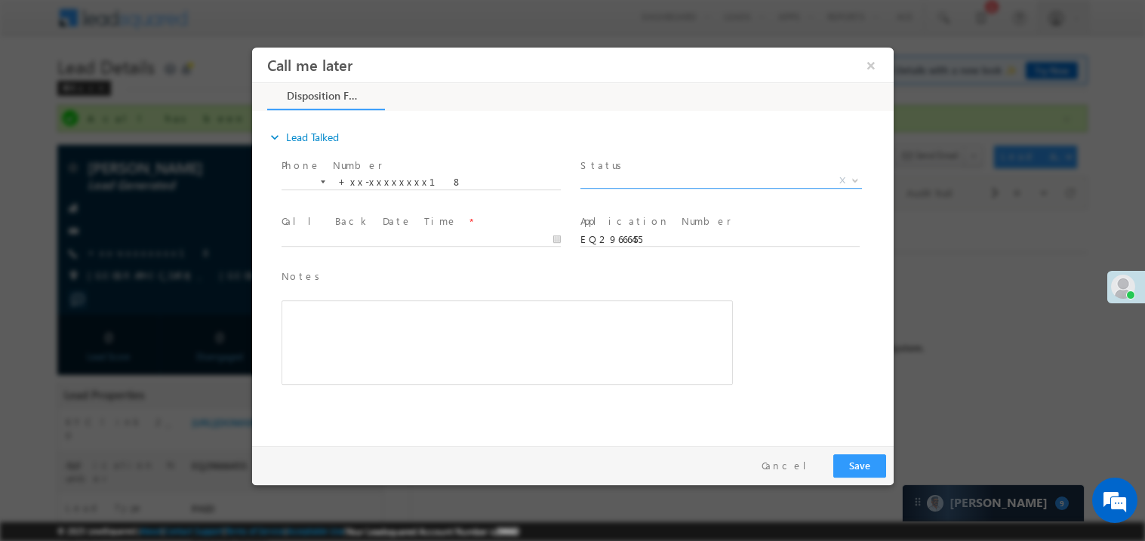
click at [615, 177] on span "X" at bounding box center [721, 180] width 282 height 15
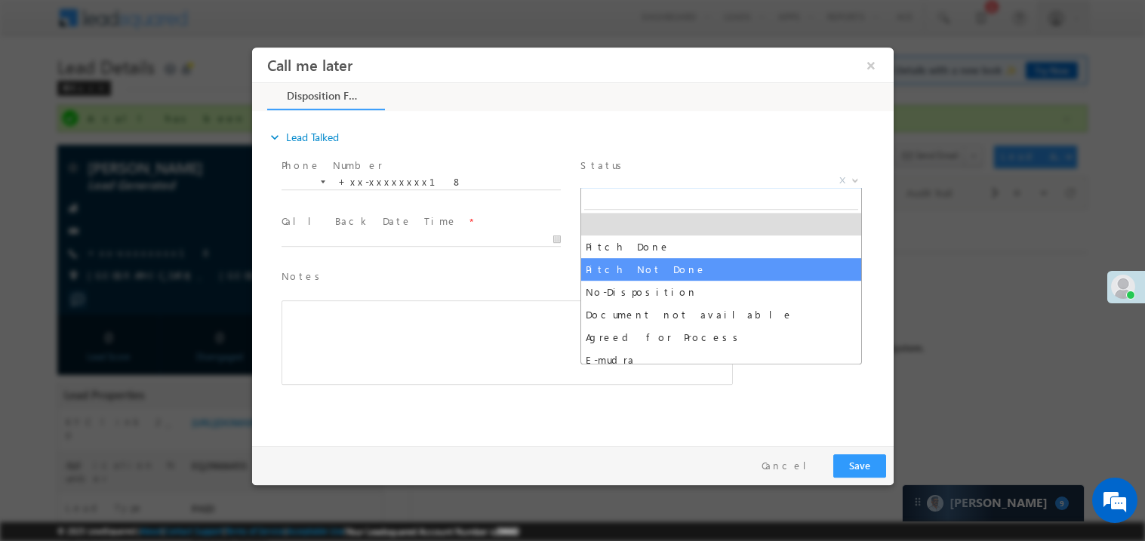
select select "Pitch Not Done"
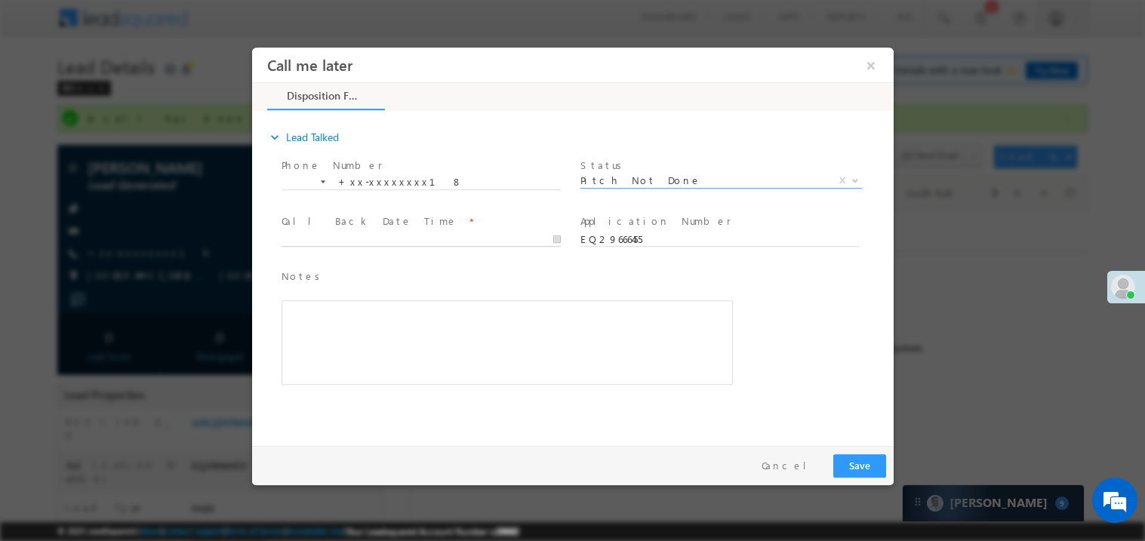
click at [306, 232] on input "text" at bounding box center [420, 239] width 279 height 15
type input "09/27/25 6:27 PM"
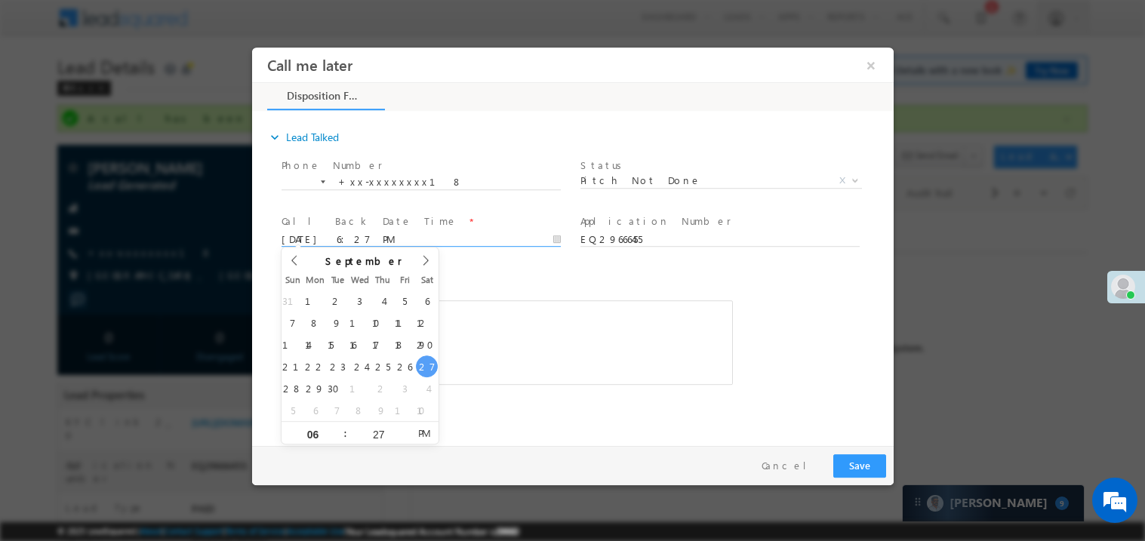
click at [513, 339] on div "Rich Text Editor, 40788eee-0fb2-11ec-a811-0adc8a9d82c2__tab1__section1__Notes__…" at bounding box center [507, 342] width 452 height 85
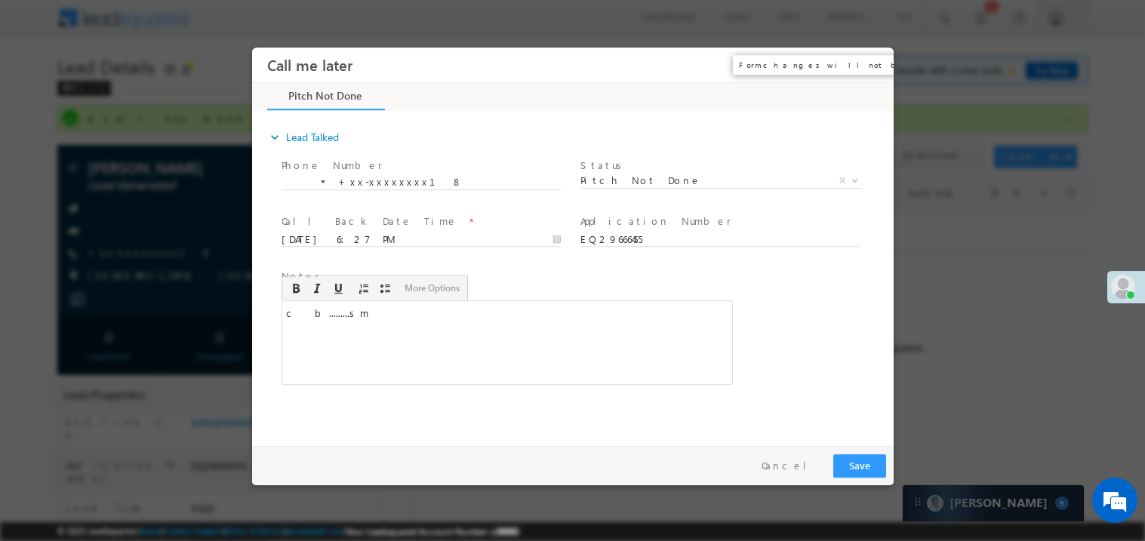
click at [865, 62] on button "×" at bounding box center [871, 65] width 26 height 28
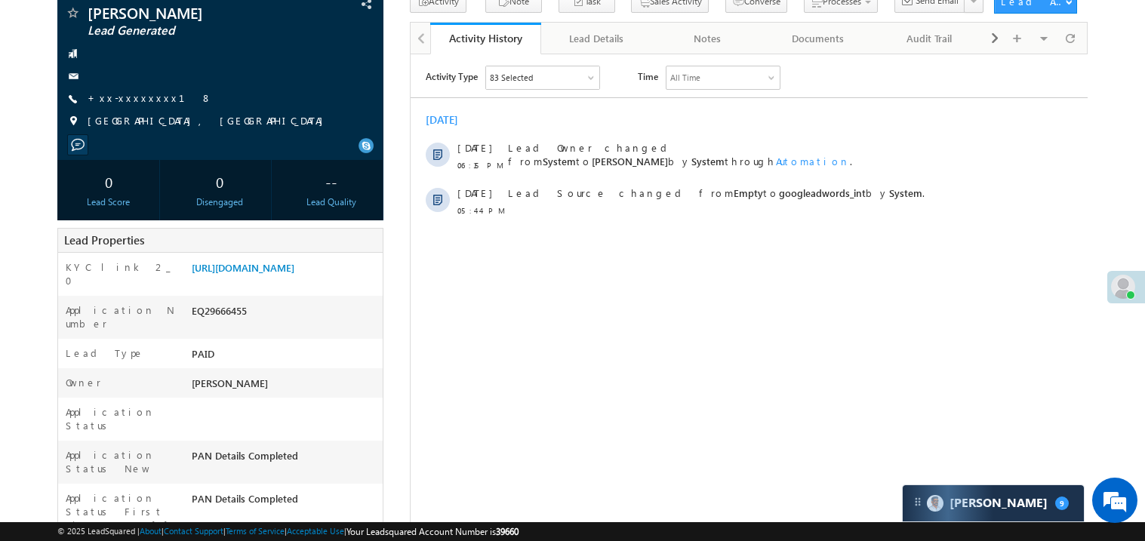
scroll to position [211, 0]
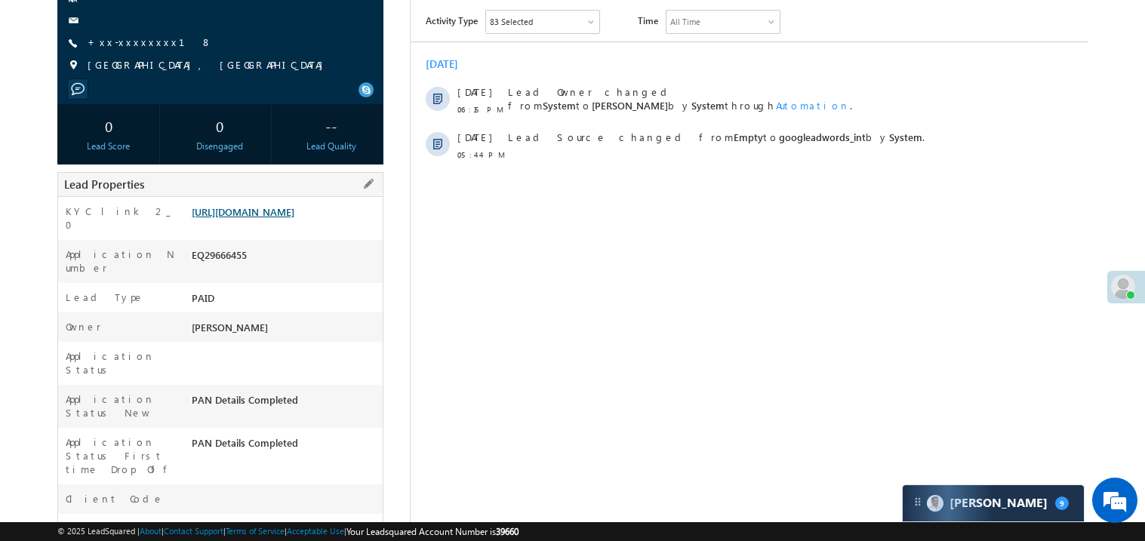
click at [294, 218] on link "https://angelbroking1-pk3em7sa.customui-test.leadsquared.com?leadId=07d939db-1a…" at bounding box center [243, 211] width 103 height 13
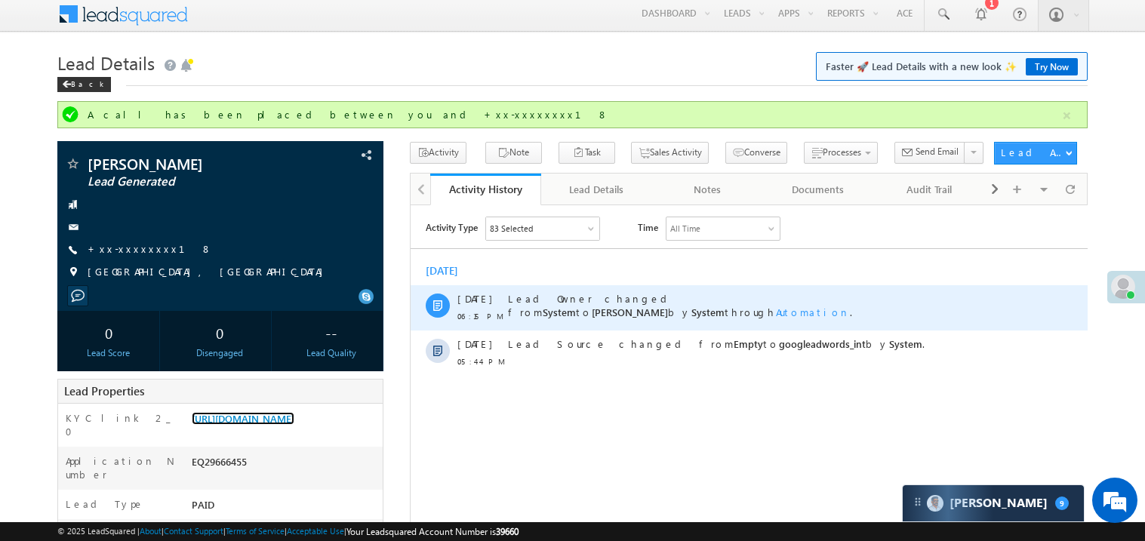
scroll to position [0, 0]
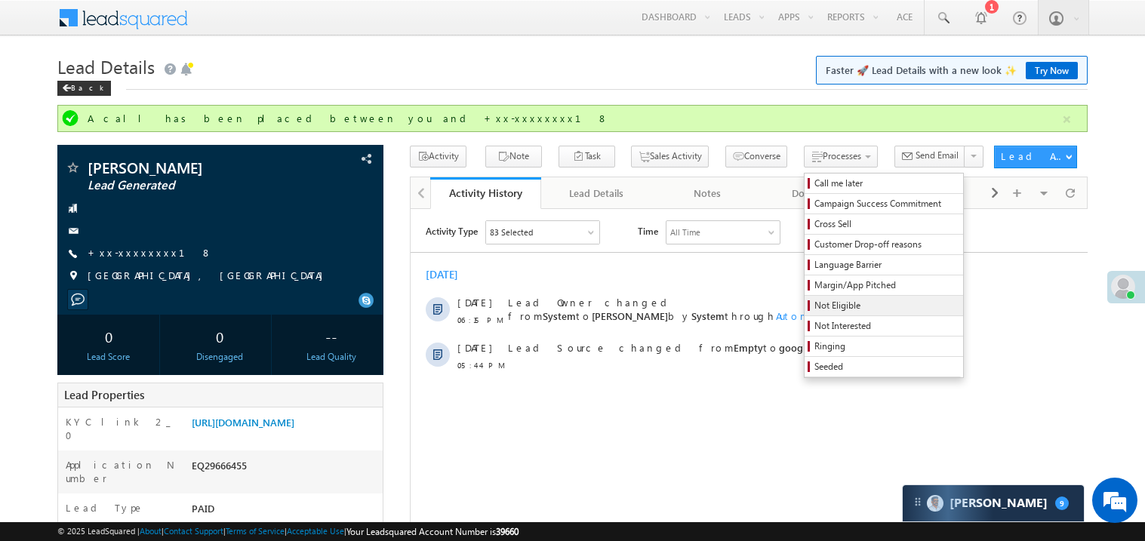
click at [830, 297] on link "Not Eligible" at bounding box center [884, 306] width 159 height 20
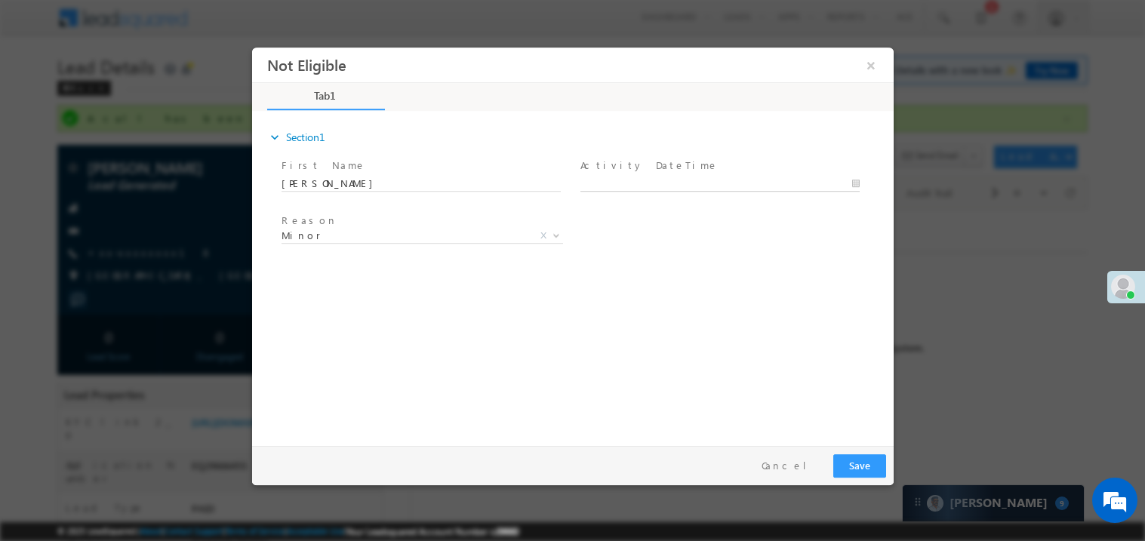
click at [621, 179] on body "Not Eligible ×" at bounding box center [572, 243] width 642 height 392
type input "09/27/25 6:32 PM"
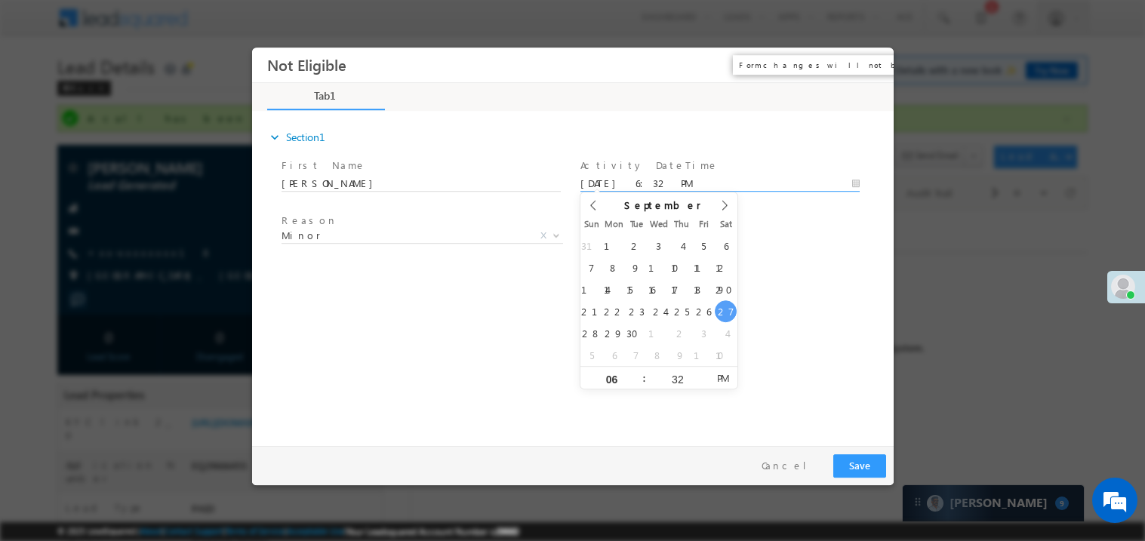
click at [868, 66] on button "×" at bounding box center [871, 65] width 26 height 28
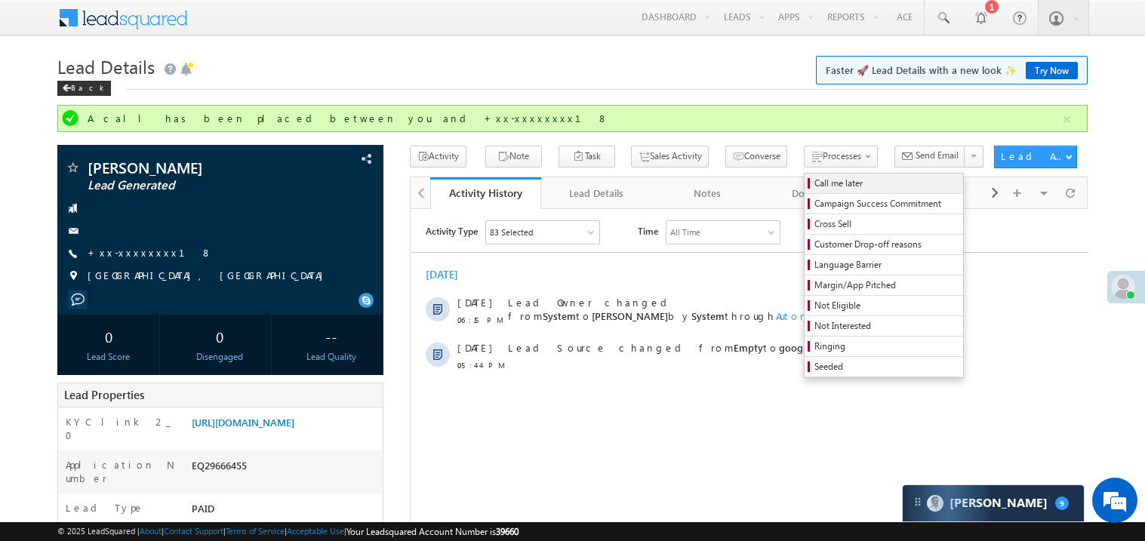
click at [815, 186] on span "Call me later" at bounding box center [886, 184] width 143 height 14
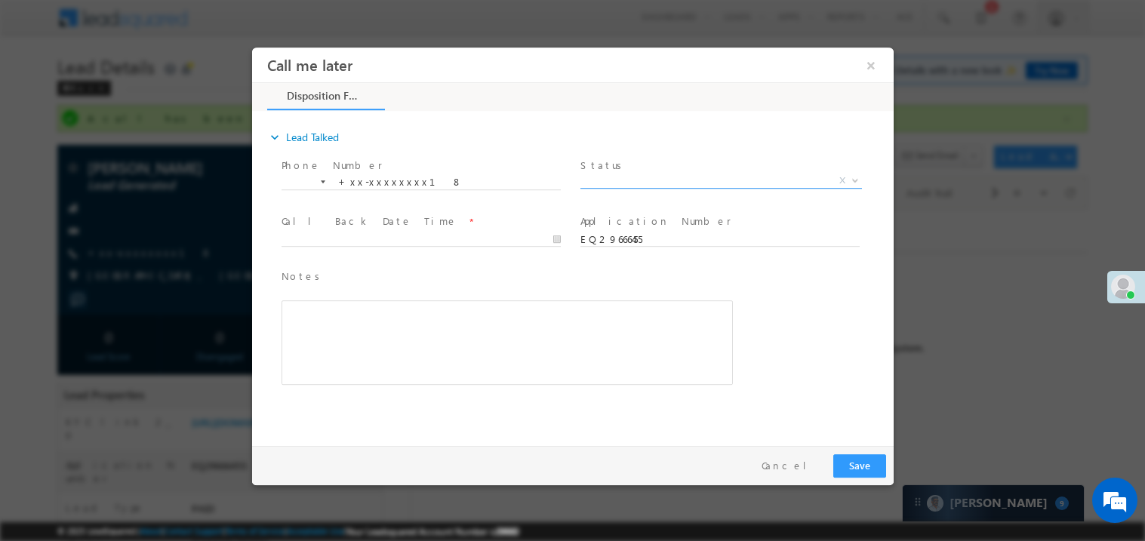
click at [646, 174] on span "X" at bounding box center [721, 180] width 282 height 15
click at [620, 178] on span "No-Disposition" at bounding box center [702, 180] width 245 height 14
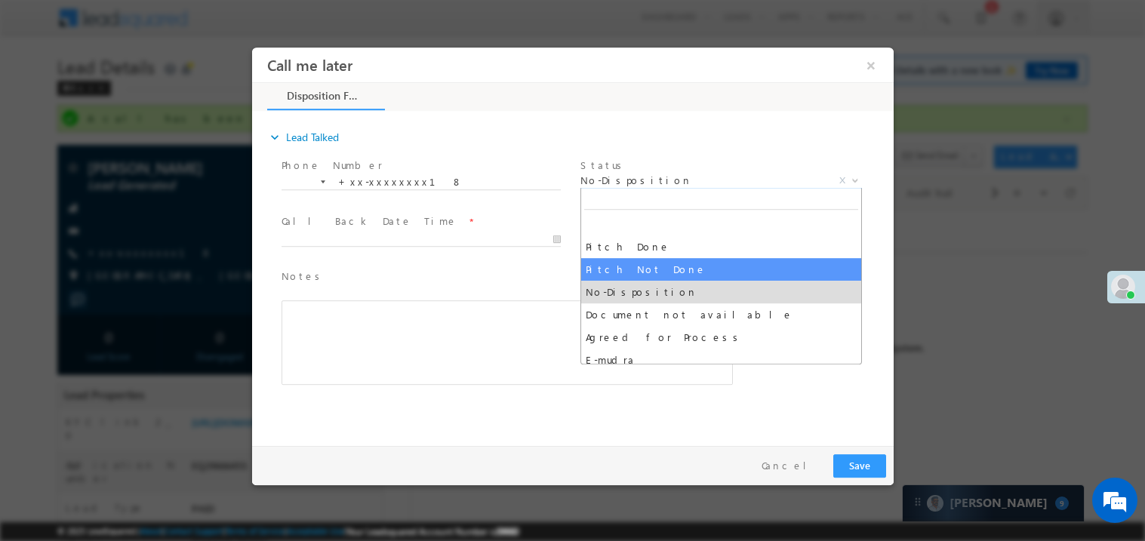
select select "Pitch Not Done"
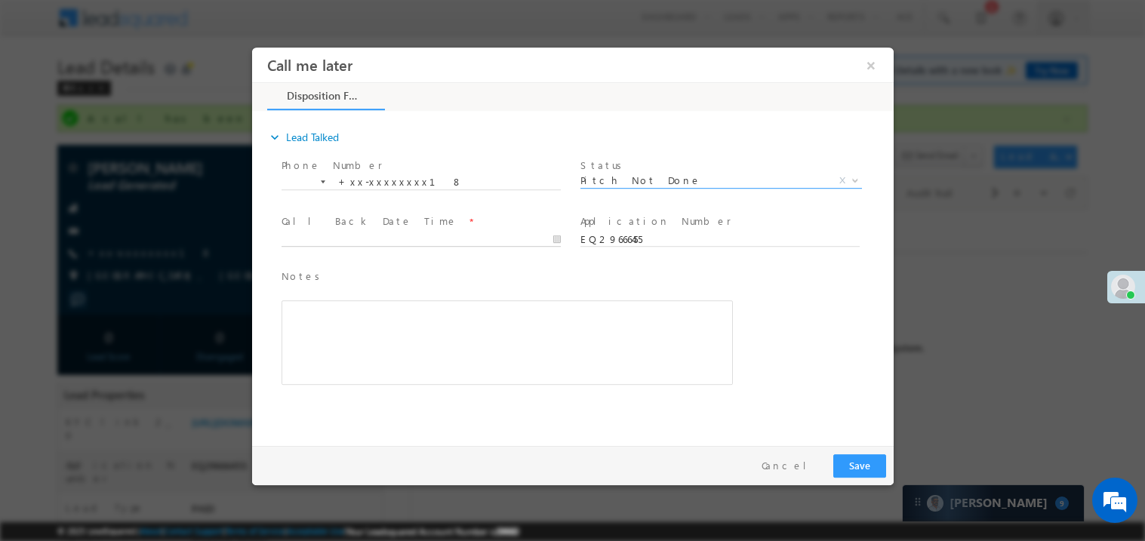
click at [369, 239] on body "Call me later ×" at bounding box center [572, 243] width 642 height 392
type input "09/27/25 6:32 PM"
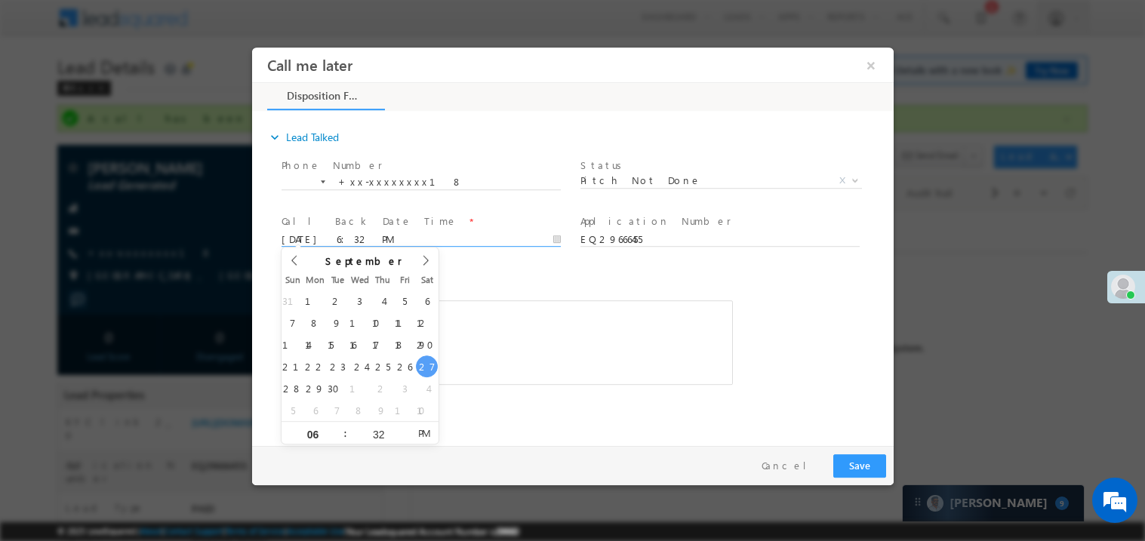
click at [484, 352] on div "Rich Text Editor, 40788eee-0fb2-11ec-a811-0adc8a9d82c2__tab1__section1__Notes__…" at bounding box center [507, 342] width 452 height 85
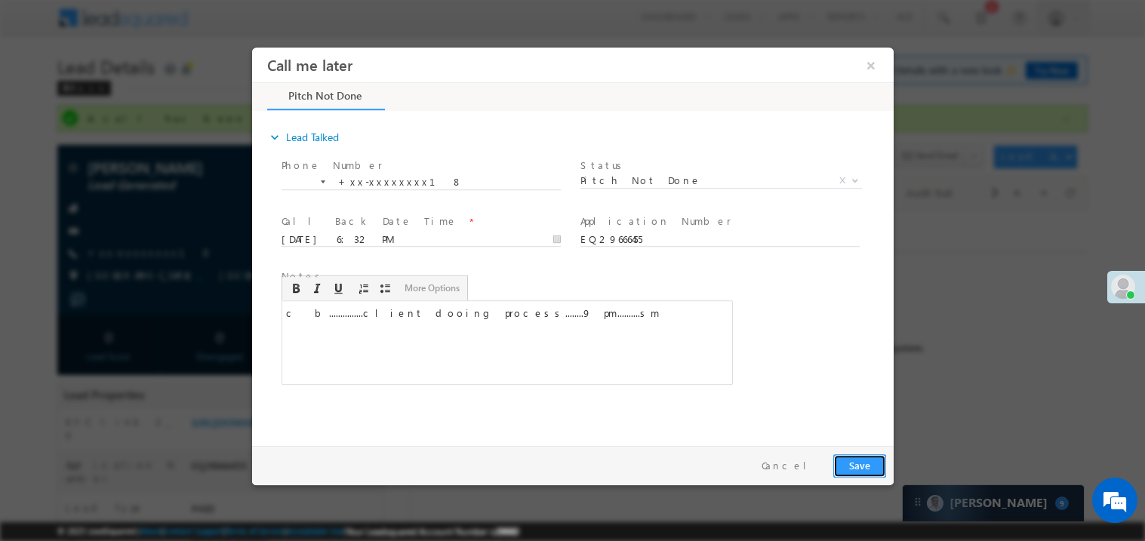
click at [843, 463] on button "Save" at bounding box center [859, 465] width 53 height 23
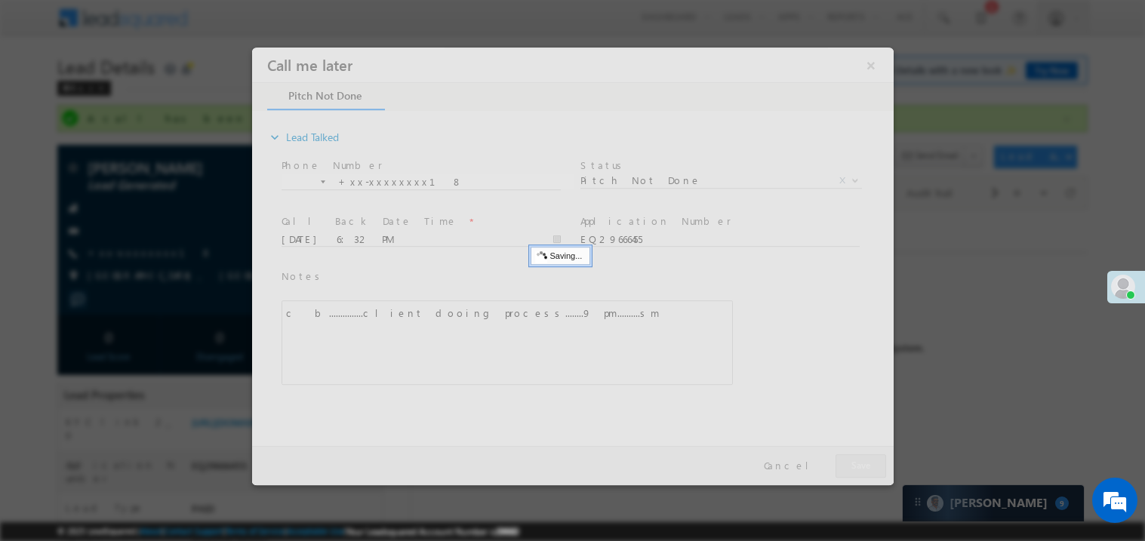
click at [843, 463] on div at bounding box center [572, 266] width 642 height 438
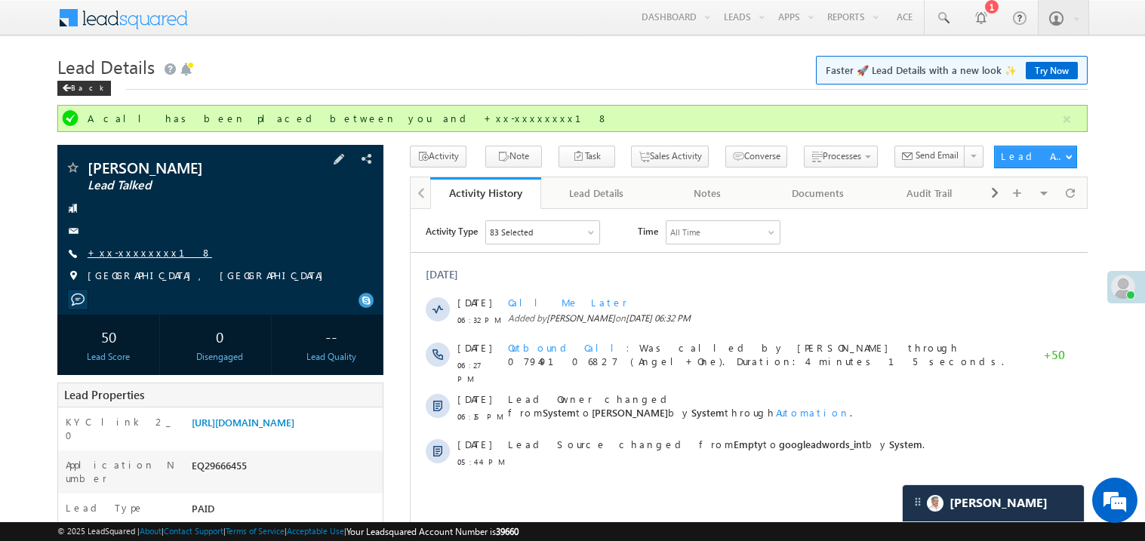
click at [140, 257] on link "+xx-xxxxxxxx18" at bounding box center [150, 252] width 125 height 13
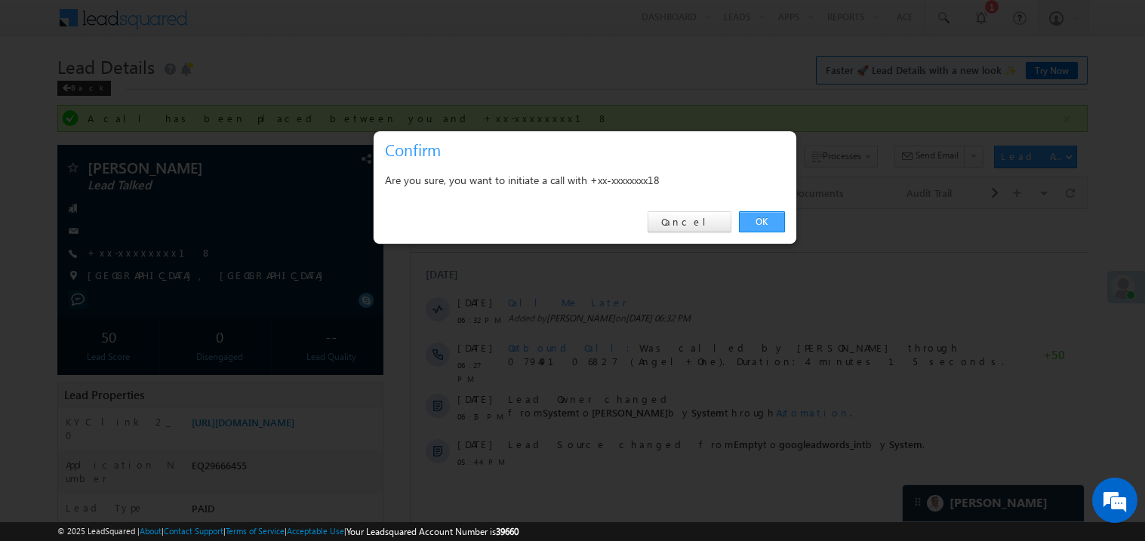
click at [757, 218] on link "OK" at bounding box center [762, 221] width 46 height 21
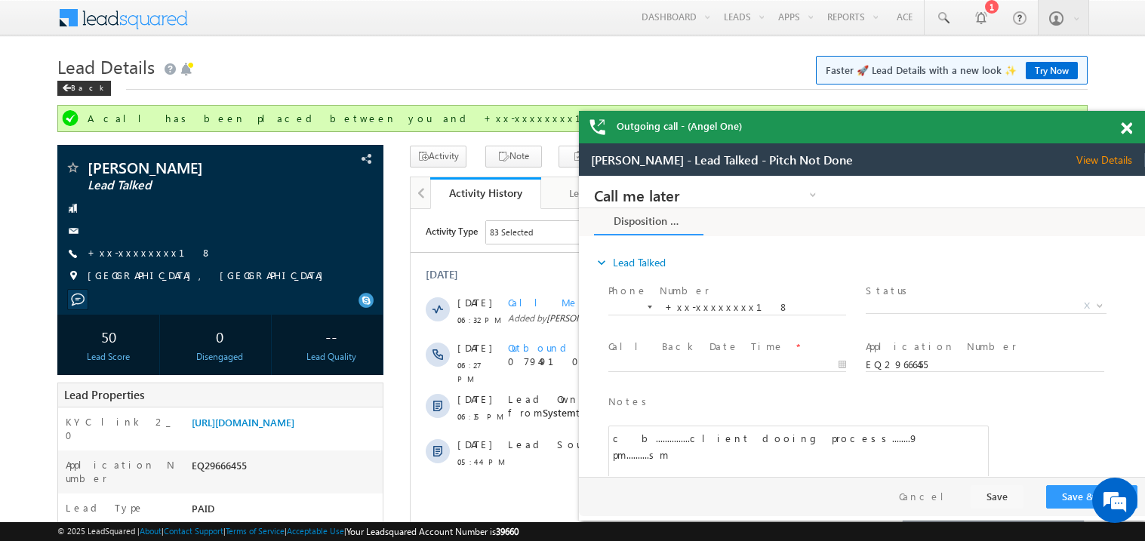
click at [1128, 125] on span at bounding box center [1126, 128] width 11 height 13
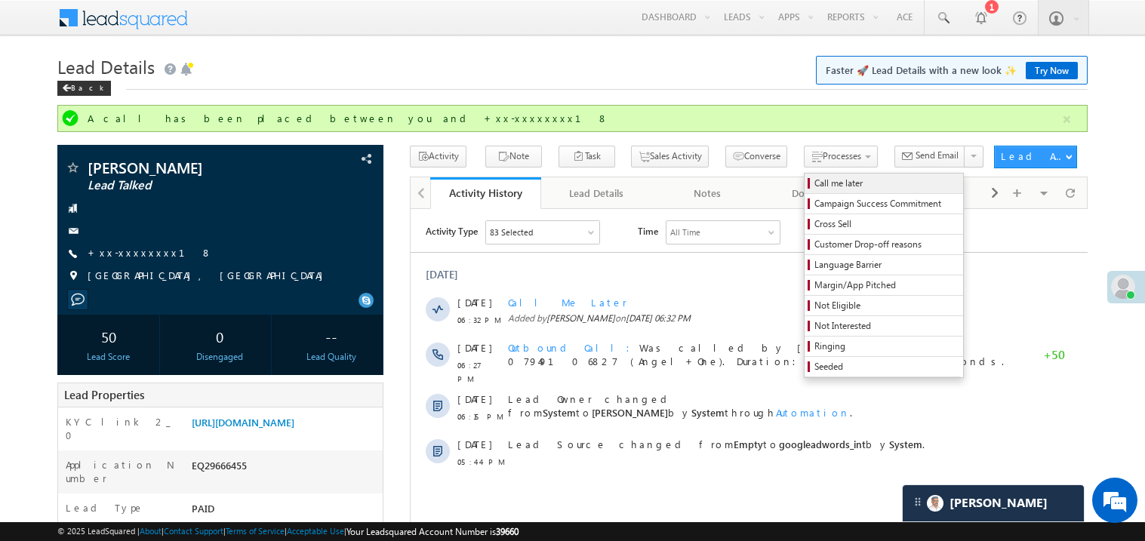
click at [815, 183] on span "Call me later" at bounding box center [886, 184] width 143 height 14
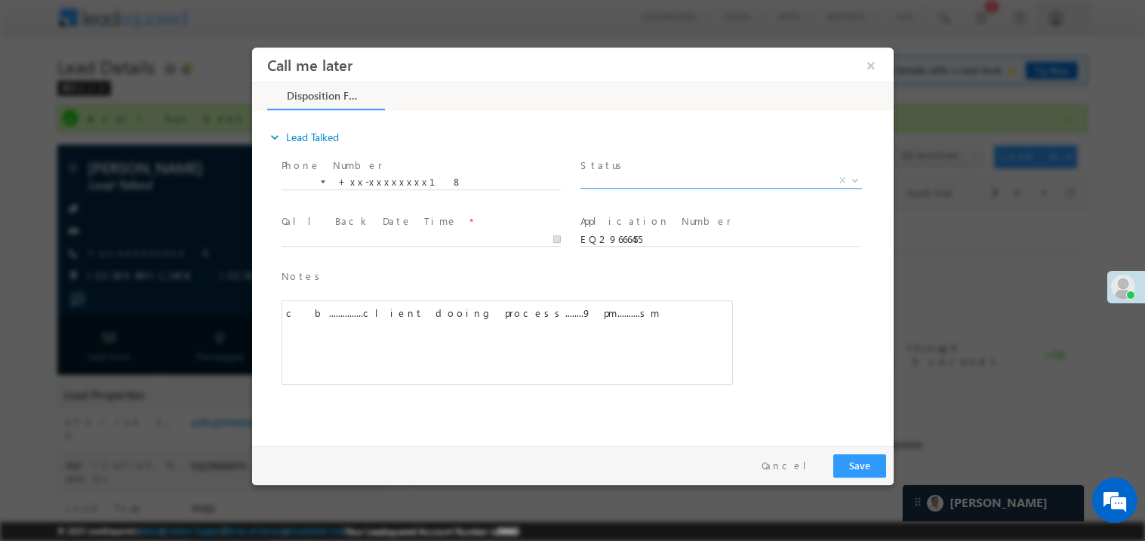
click at [654, 182] on span "X" at bounding box center [721, 180] width 282 height 15
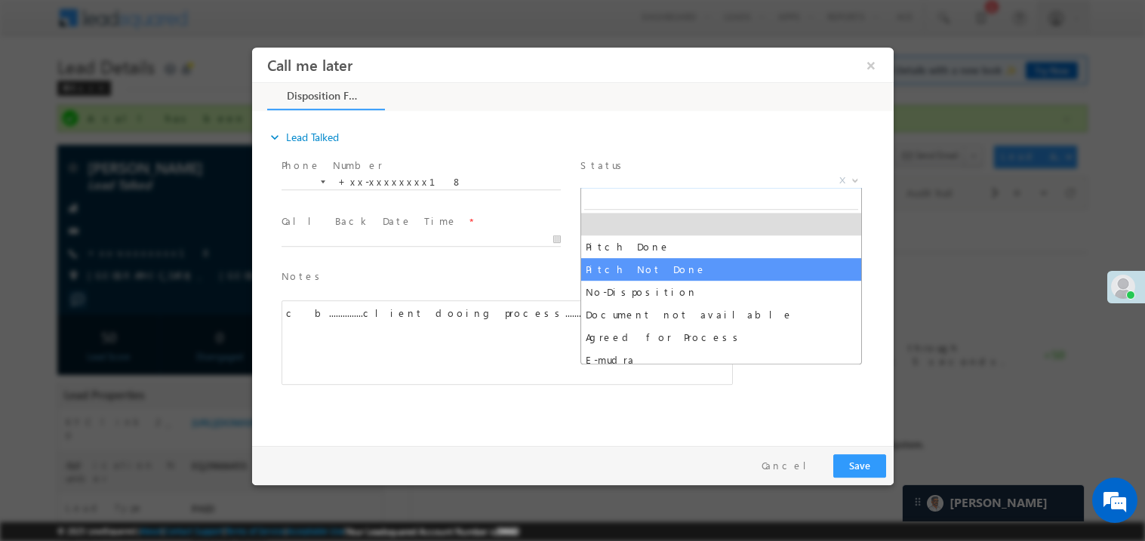
select select "Pitch Not Done"
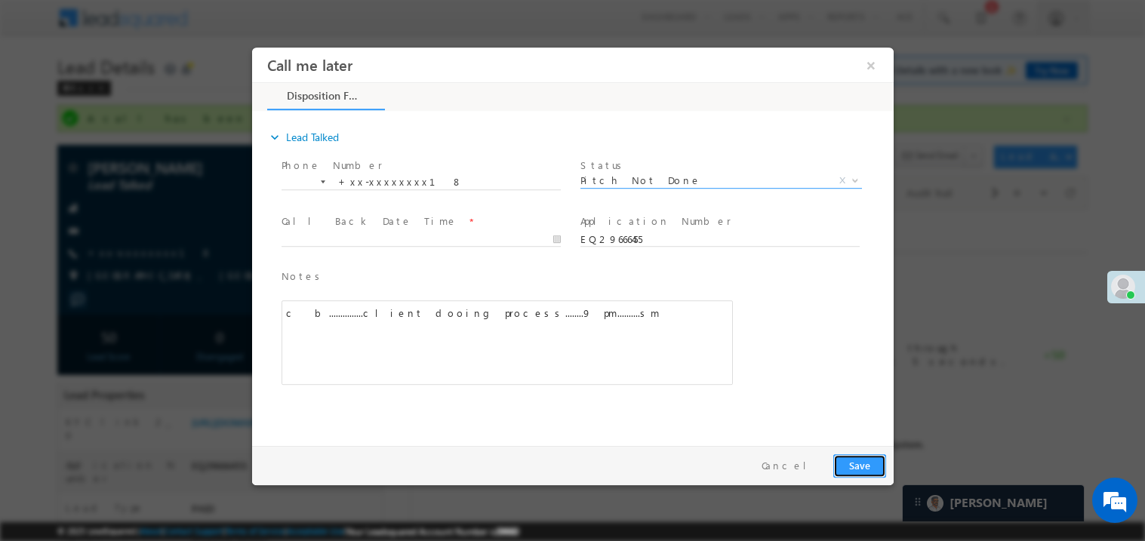
click at [873, 458] on button "Save" at bounding box center [859, 465] width 53 height 23
click at [365, 237] on body "Call me later ×" at bounding box center [572, 243] width 642 height 392
type input "09/27/25 6:37 PM"
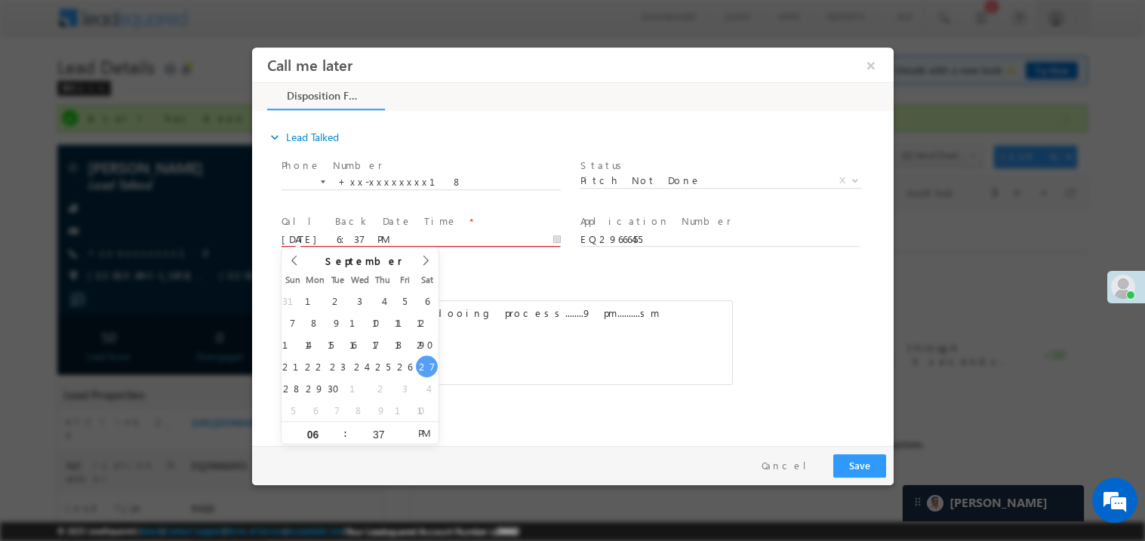
click at [666, 344] on div "c b...............client dooing process........9 pm..........sm" at bounding box center [507, 342] width 452 height 85
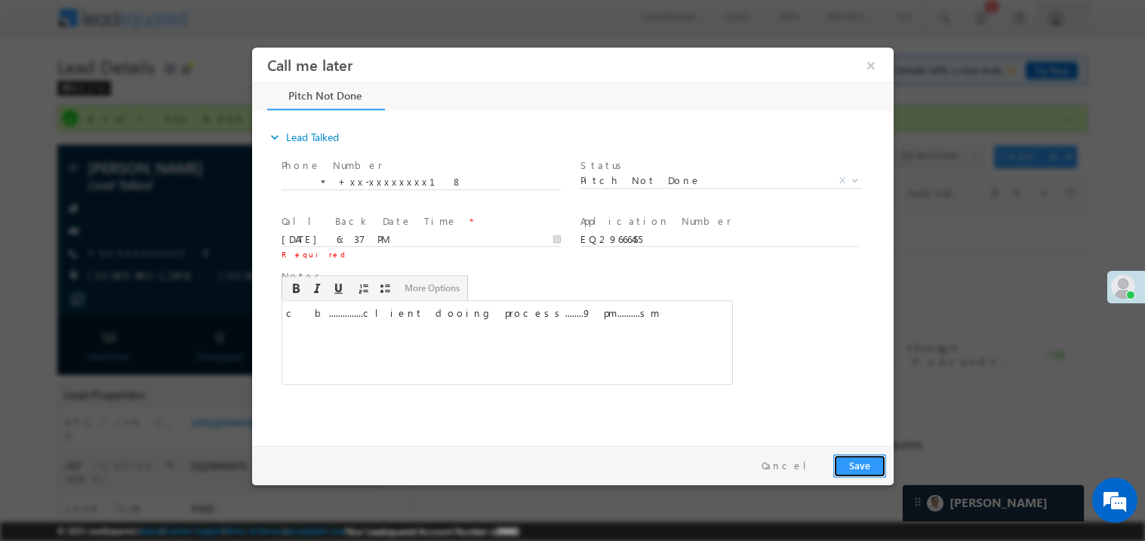
click at [861, 461] on button "Save" at bounding box center [859, 465] width 53 height 23
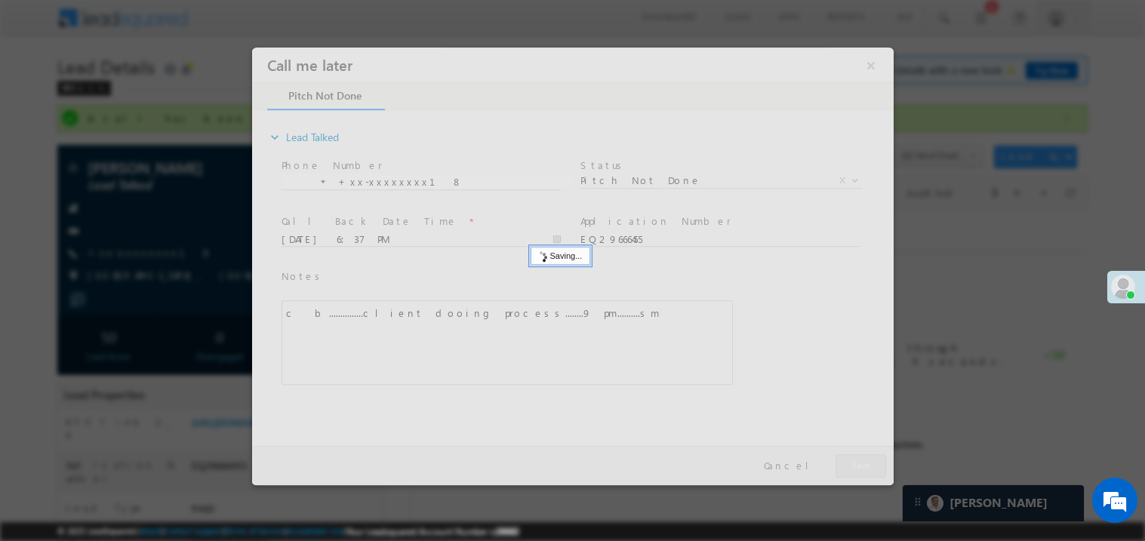
click at [861, 461] on div at bounding box center [572, 266] width 642 height 438
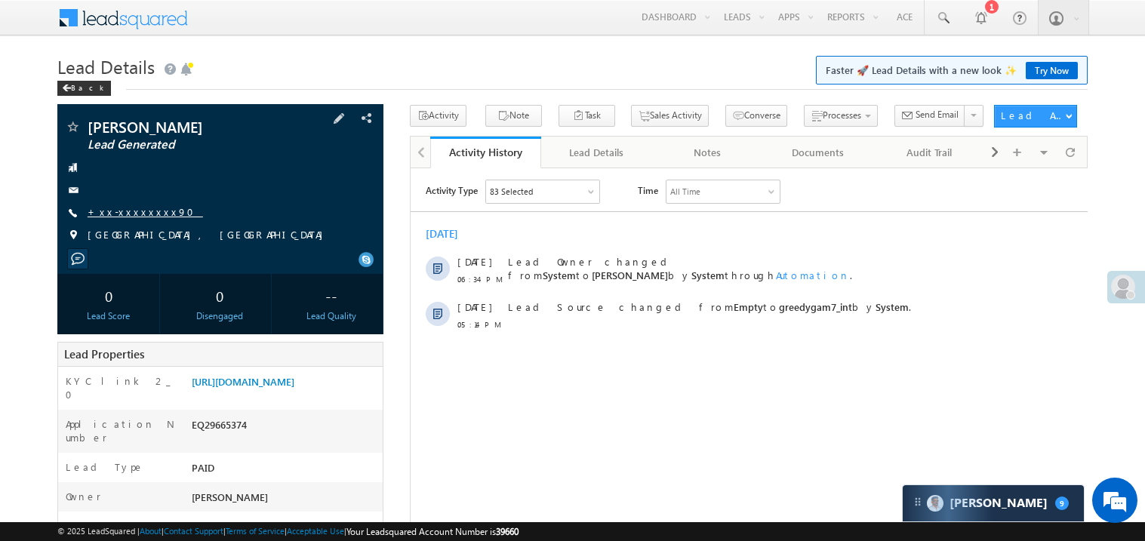
click at [122, 215] on link "+xx-xxxxxxxx90" at bounding box center [146, 211] width 116 height 13
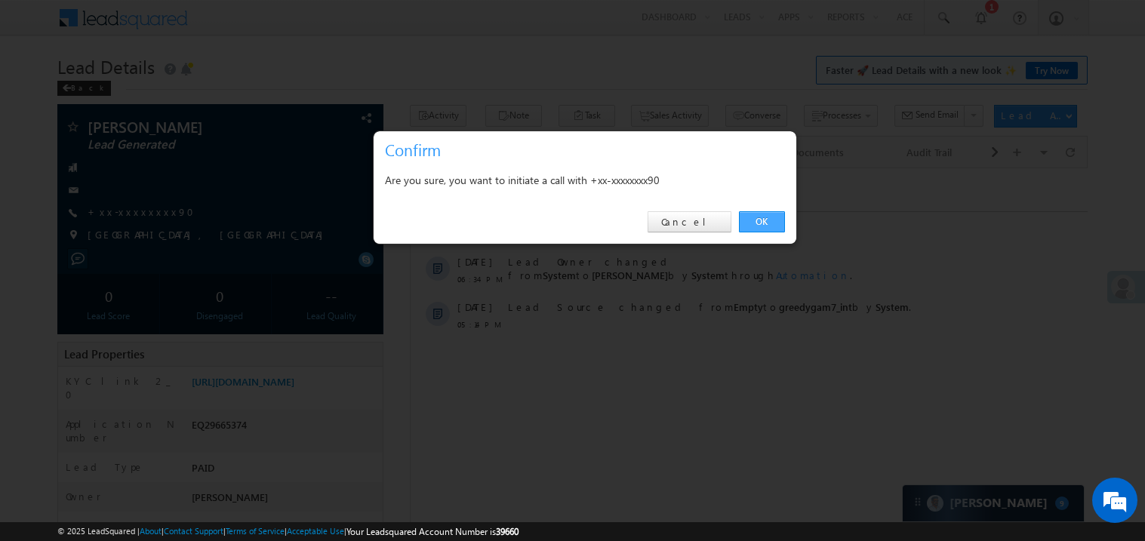
click at [763, 220] on link "OK" at bounding box center [762, 221] width 46 height 21
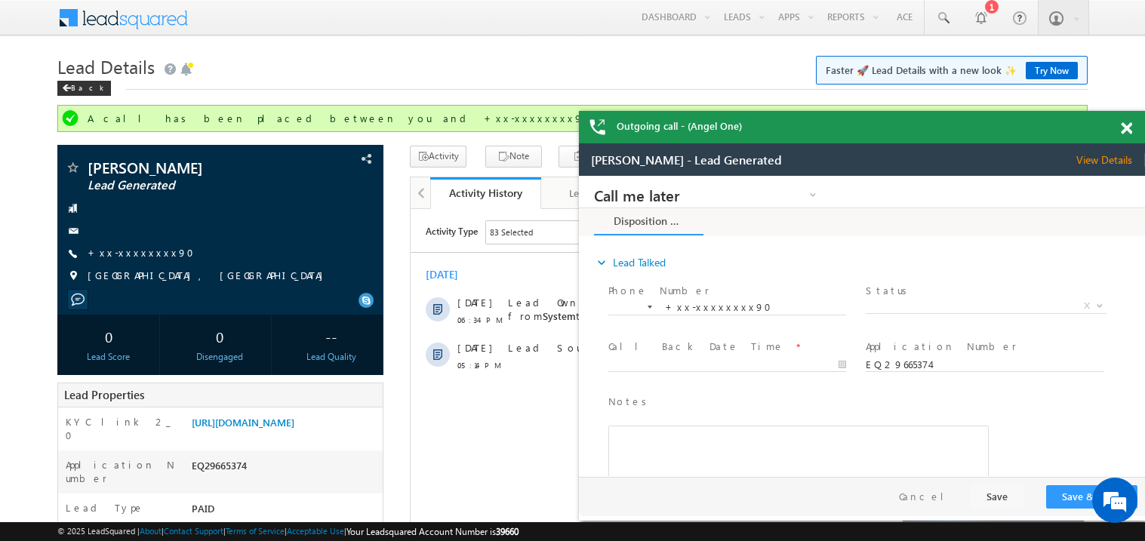
click at [1129, 125] on span at bounding box center [1126, 128] width 11 height 13
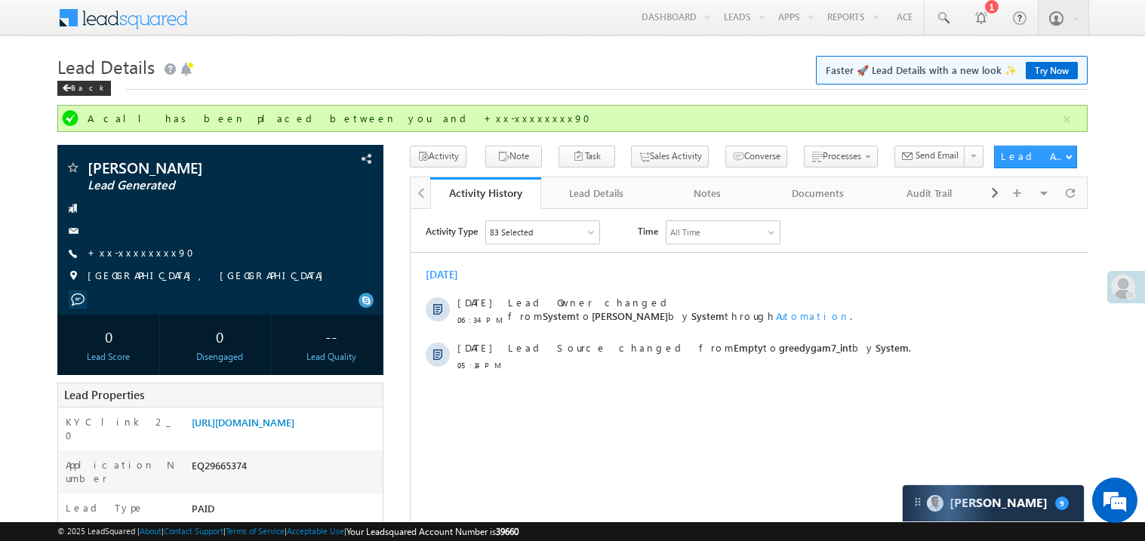
click at [605, 66] on h1 "Lead Details Faster 🚀 Lead Details with a new look ✨ Try Now" at bounding box center [572, 65] width 1031 height 29
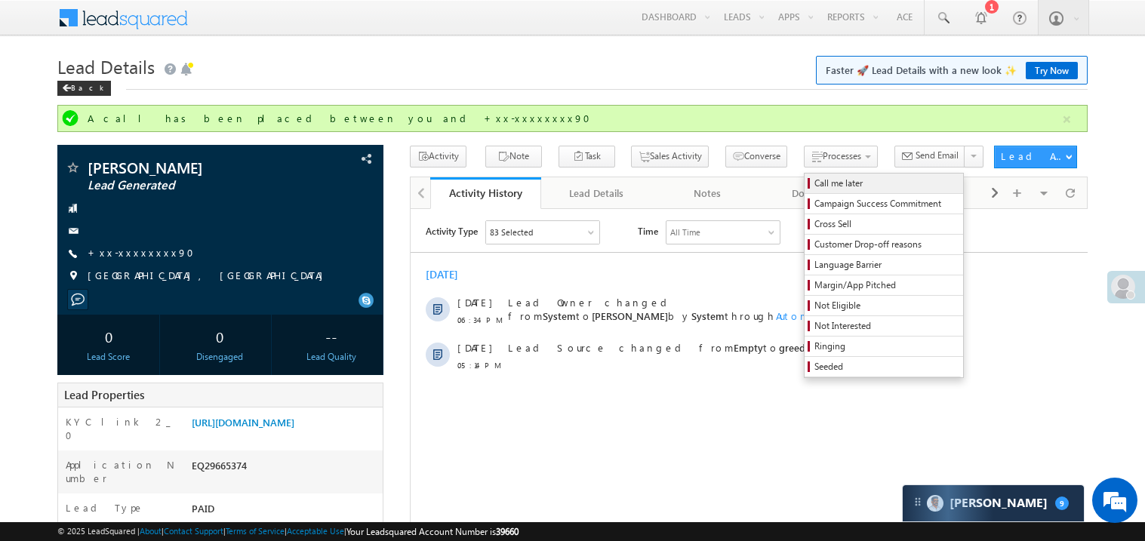
click at [815, 185] on span "Call me later" at bounding box center [886, 184] width 143 height 14
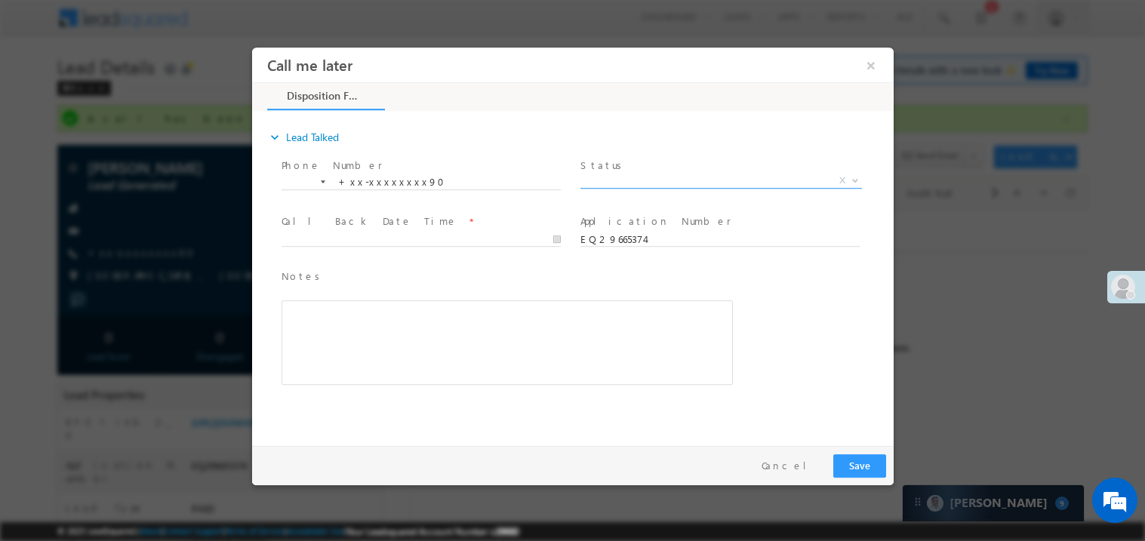
click at [633, 183] on span "X" at bounding box center [721, 180] width 282 height 15
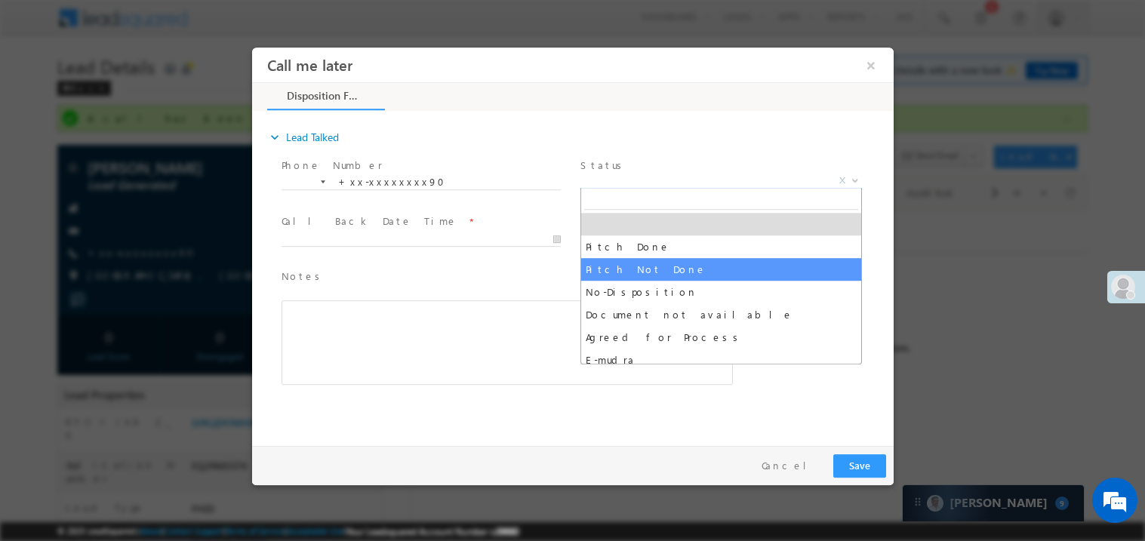
select select "Pitch Not Done"
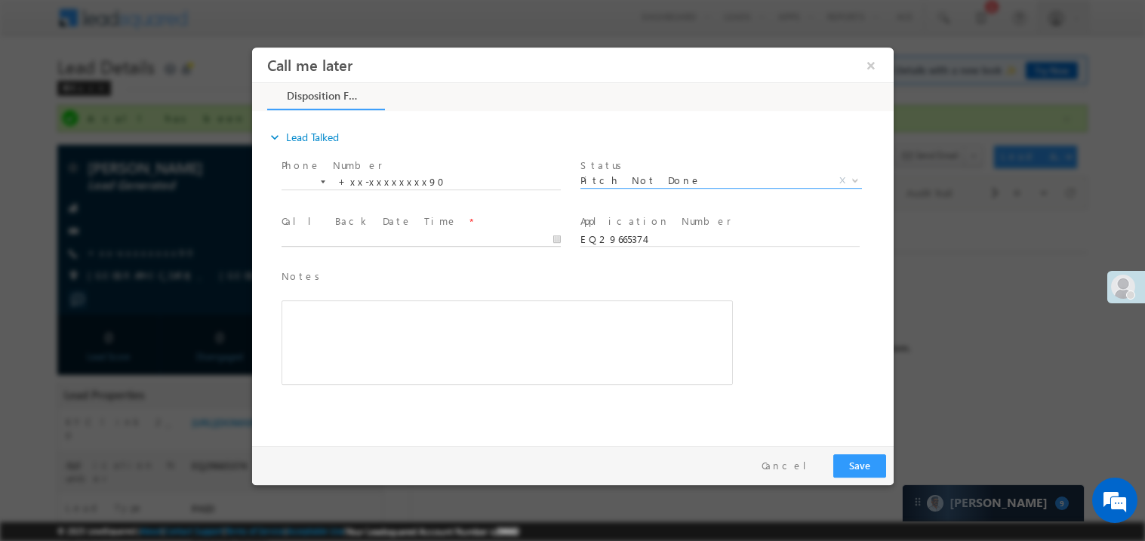
click at [383, 237] on body "Call me later ×" at bounding box center [572, 243] width 642 height 392
type input "[DATE] 6:40 PM"
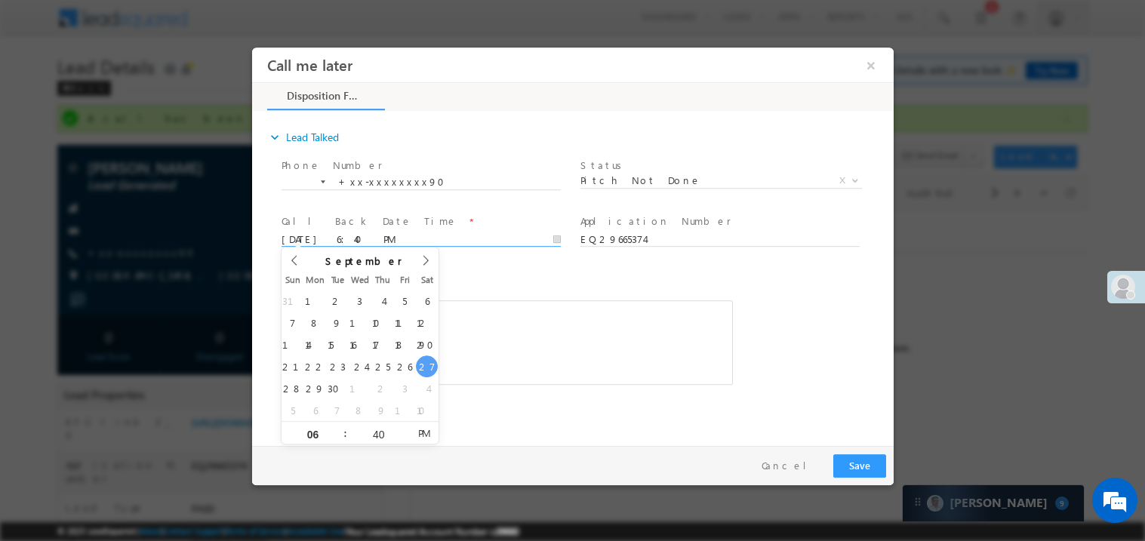
click at [473, 292] on div "Notes * Editor toolbars Basic Styles Bold Italic Underline Paragraph Insert/Rem…" at bounding box center [507, 326] width 452 height 117
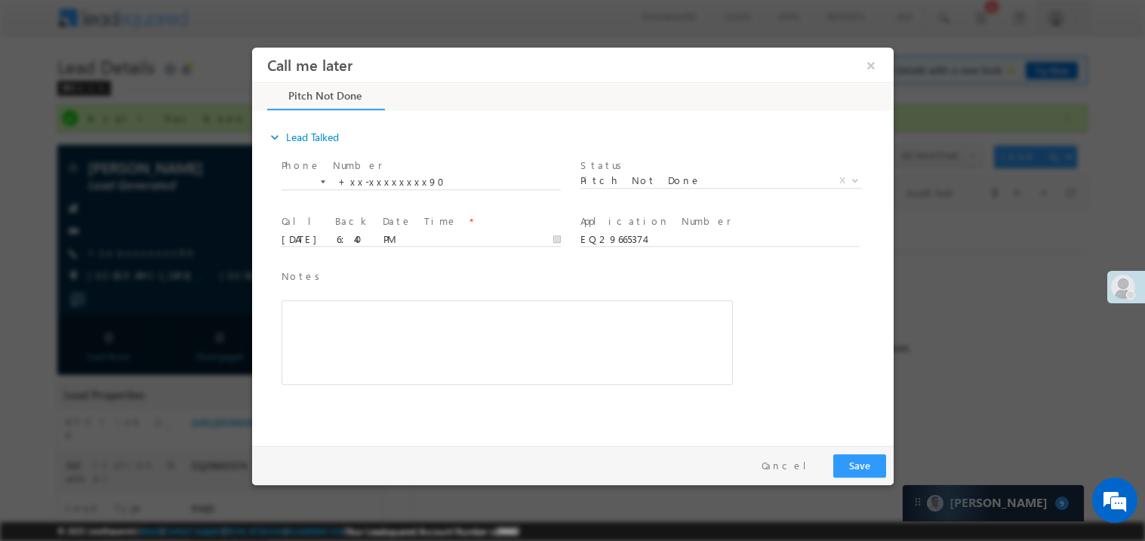
click at [469, 325] on div "Rich Text Editor, 40788eee-0fb2-11ec-a811-0adc8a9d82c2__tab1__section1__Notes__…" at bounding box center [507, 342] width 452 height 85
click at [887, 462] on div "Pay & Save Save Cancel" at bounding box center [575, 464] width 649 height 39
click at [852, 467] on button "Save" at bounding box center [859, 465] width 53 height 23
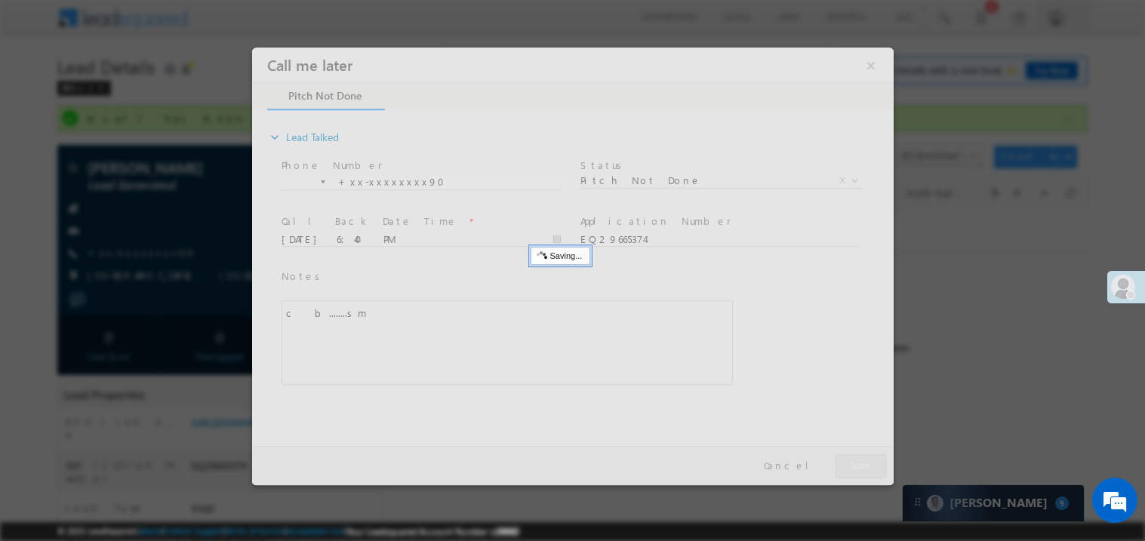
click at [852, 467] on div at bounding box center [572, 266] width 642 height 438
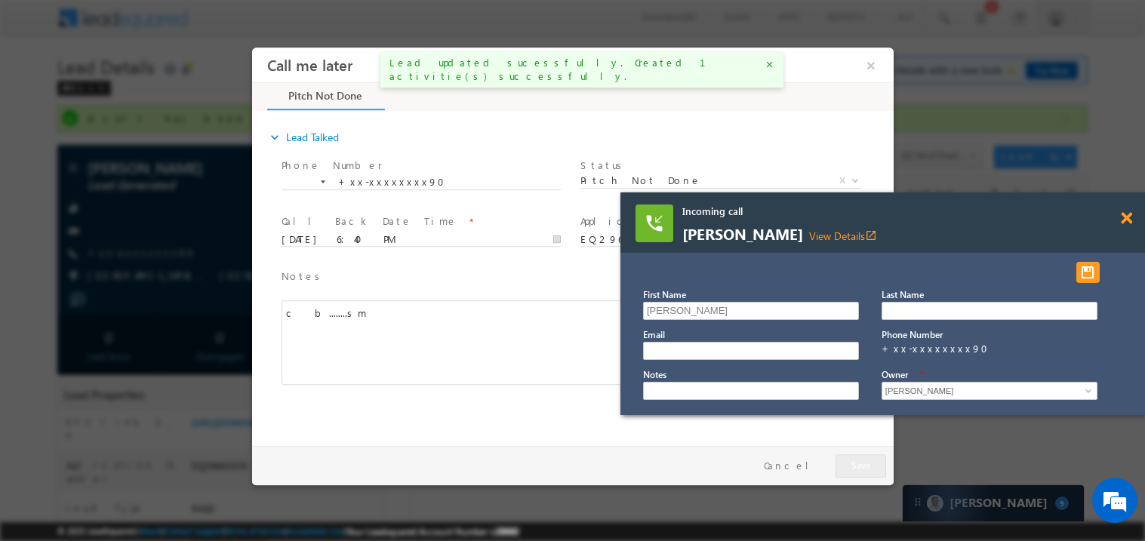
click at [1131, 217] on span at bounding box center [1126, 218] width 11 height 13
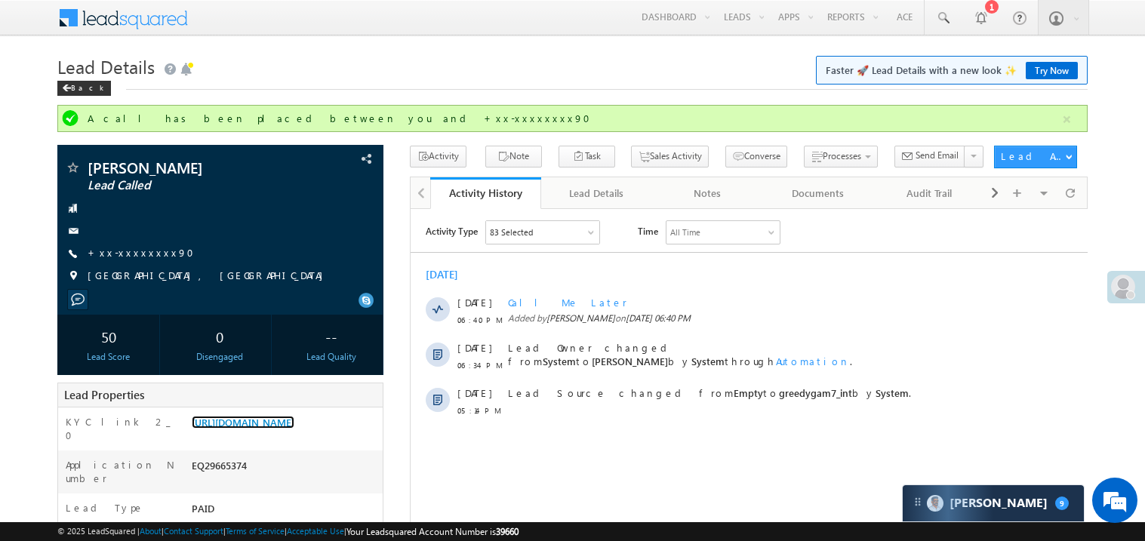
click at [294, 429] on link "[URL][DOMAIN_NAME]" at bounding box center [243, 422] width 103 height 13
